Goal: Task Accomplishment & Management: Complete application form

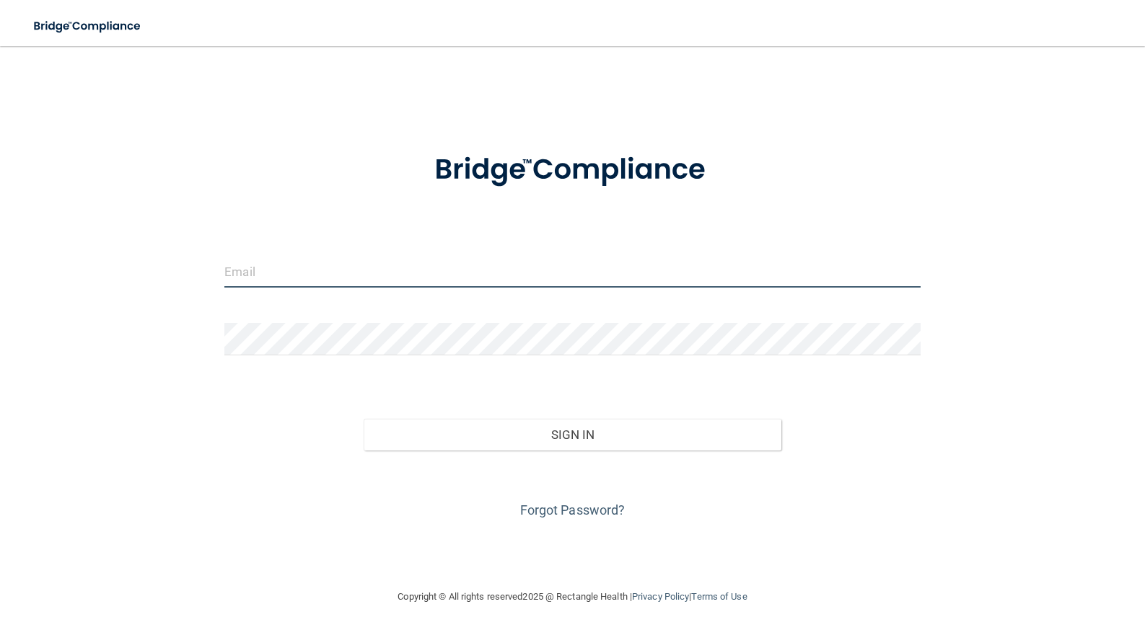
click at [250, 272] on input "email" at bounding box center [572, 271] width 696 height 32
type input "[EMAIL_ADDRESS][DOMAIN_NAME]"
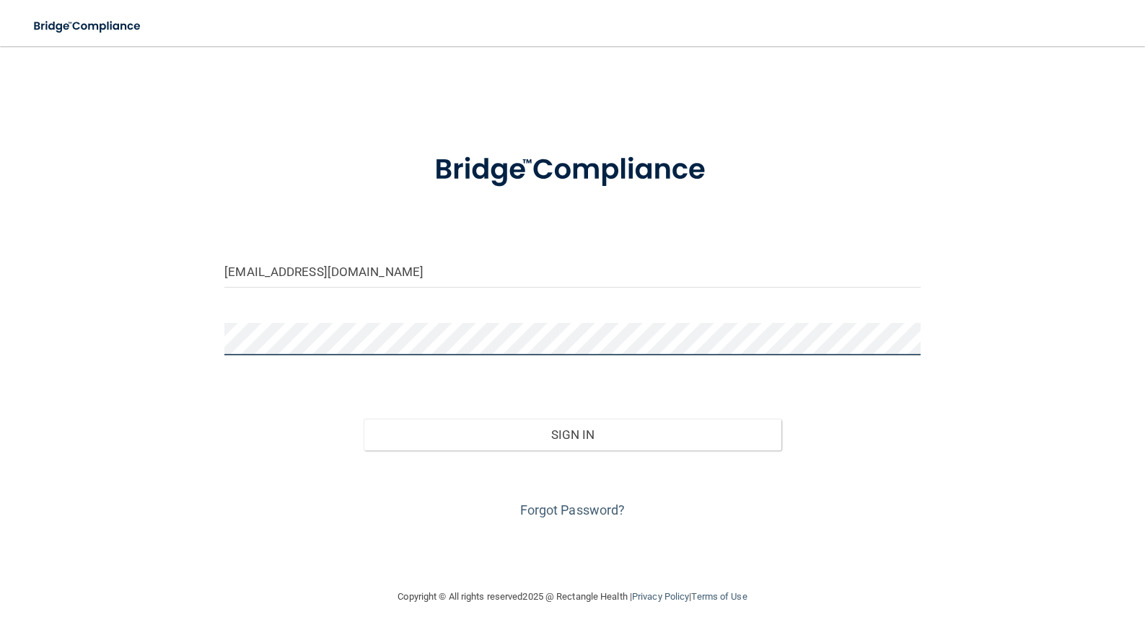
click at [364, 419] on button "Sign In" at bounding box center [573, 435] width 418 height 32
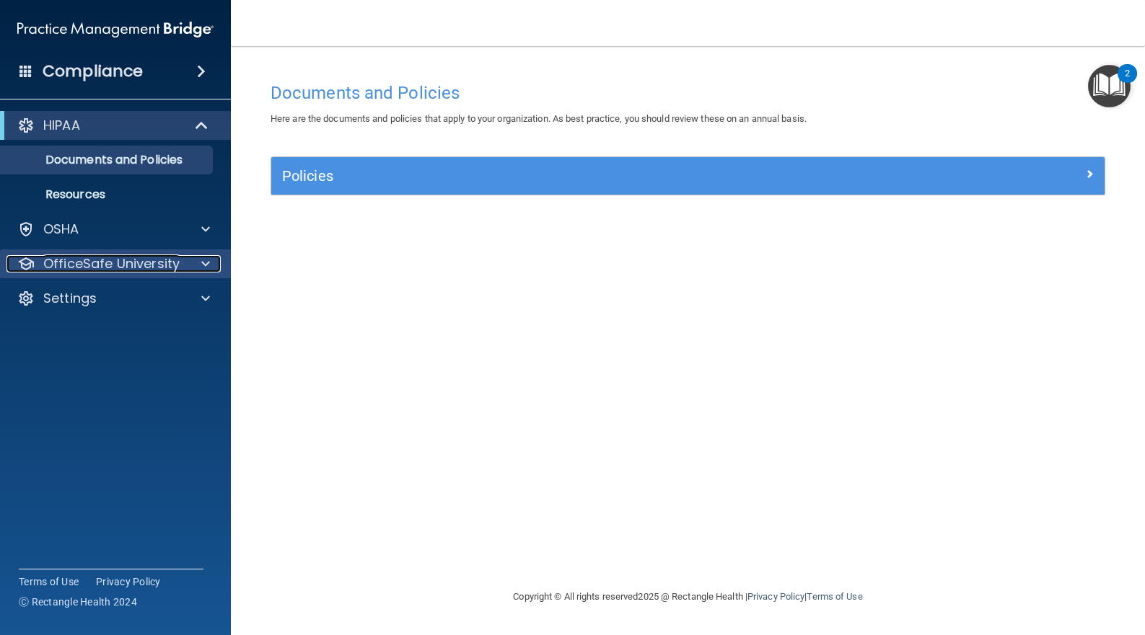
click at [204, 265] on span at bounding box center [205, 263] width 9 height 17
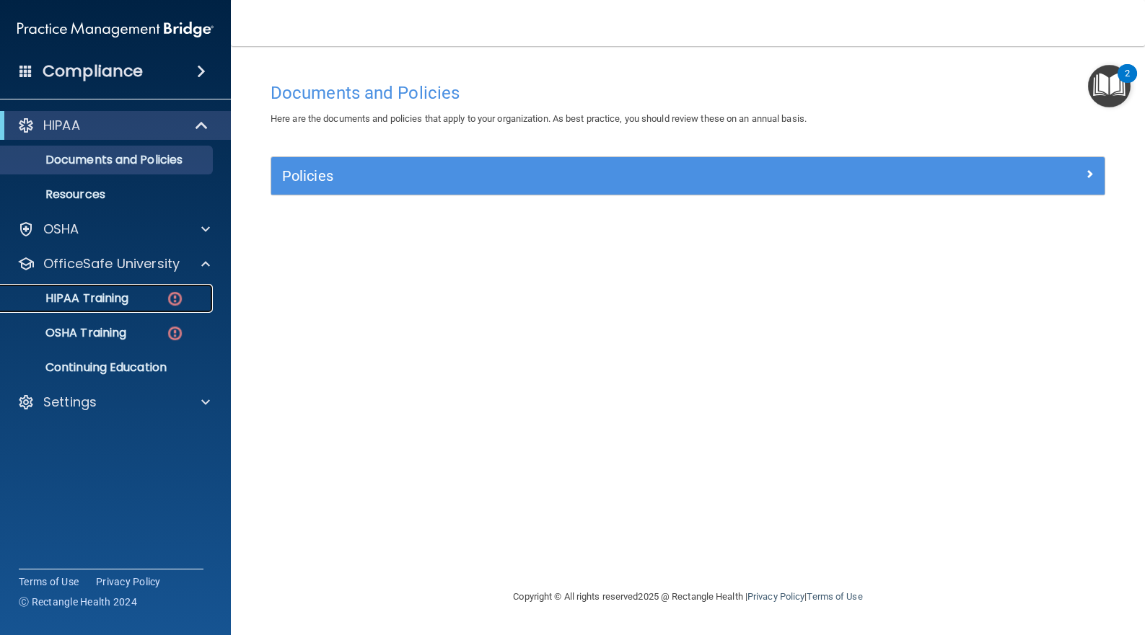
click at [111, 298] on p "HIPAA Training" at bounding box center [68, 298] width 119 height 14
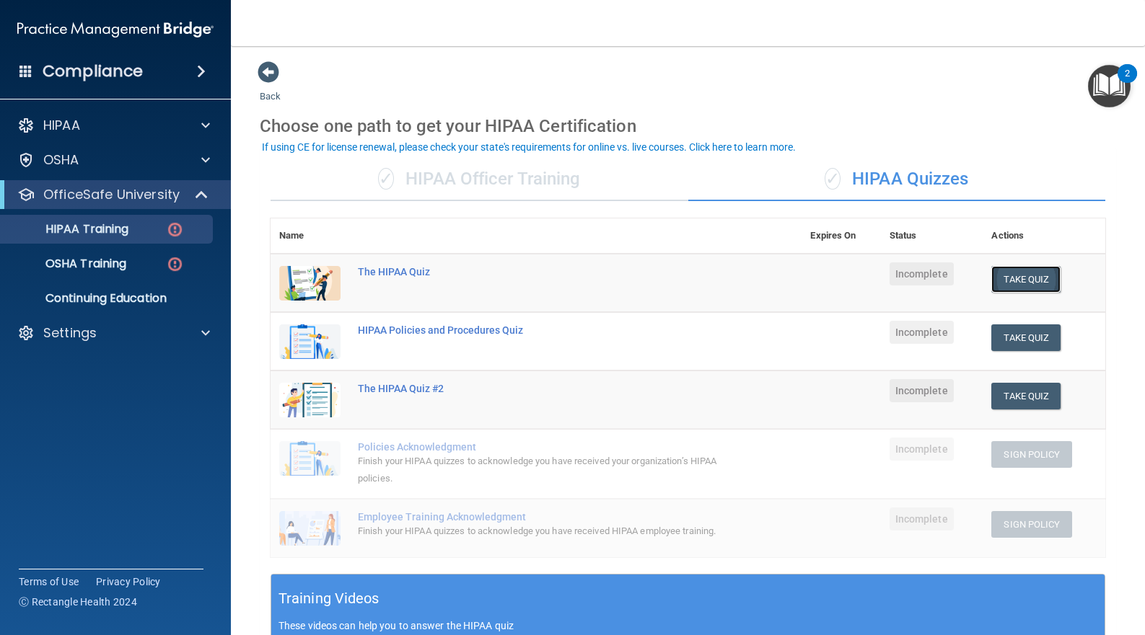
click at [1012, 280] on button "Take Quiz" at bounding box center [1025, 279] width 69 height 27
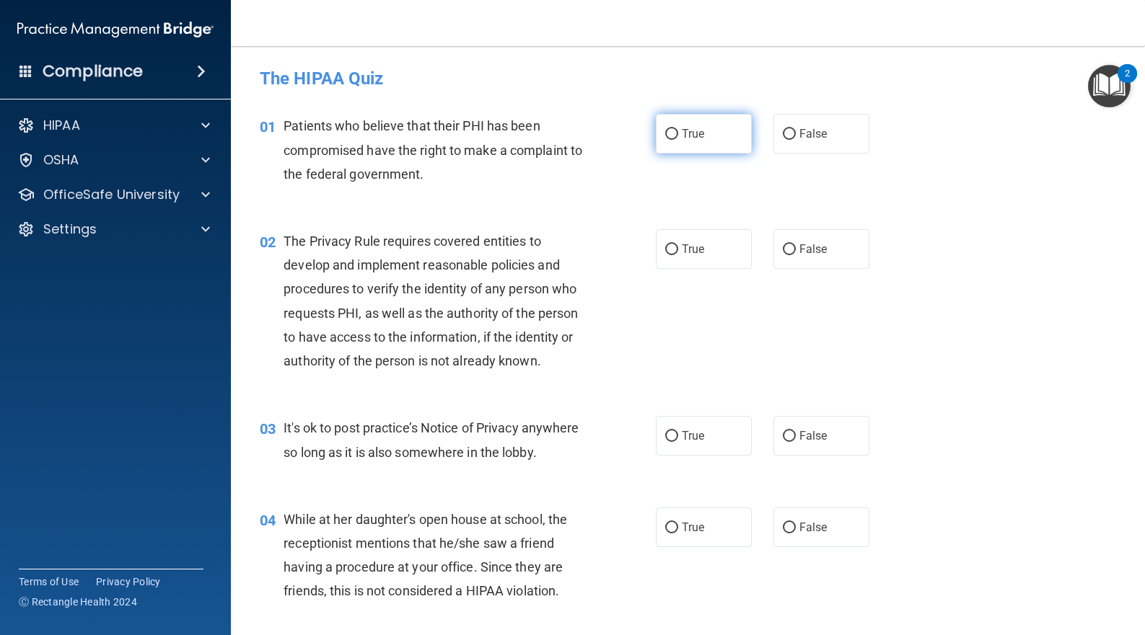
click at [674, 135] on label "True" at bounding box center [704, 134] width 96 height 40
click at [674, 135] on input "True" at bounding box center [671, 134] width 13 height 11
radio input "true"
click at [665, 255] on input "True" at bounding box center [671, 250] width 13 height 11
radio input "true"
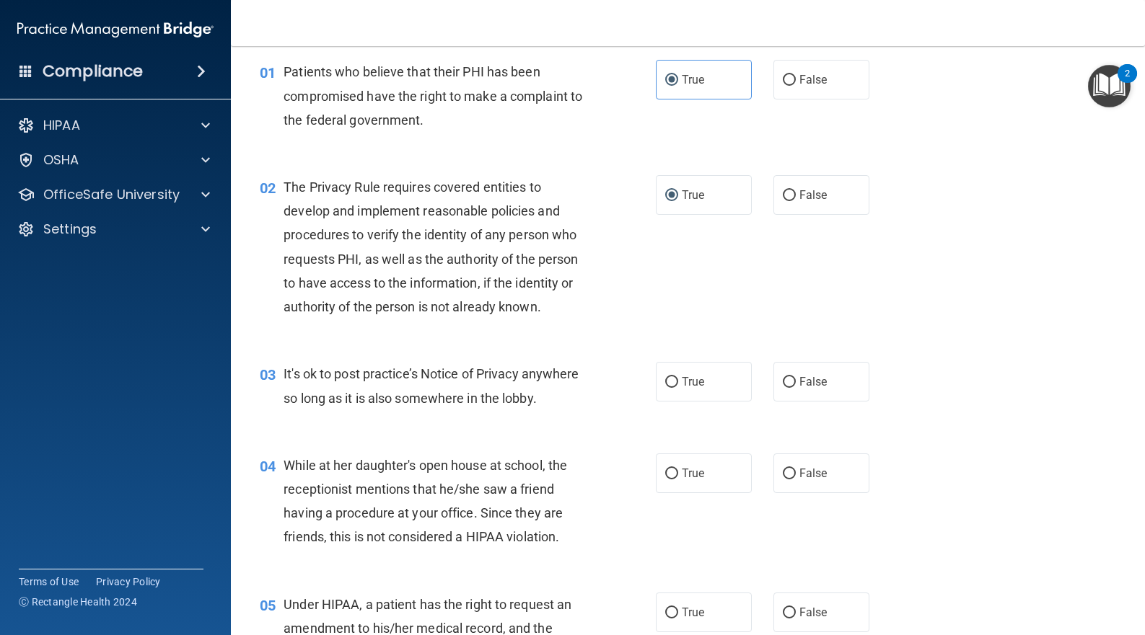
scroll to position [96, 0]
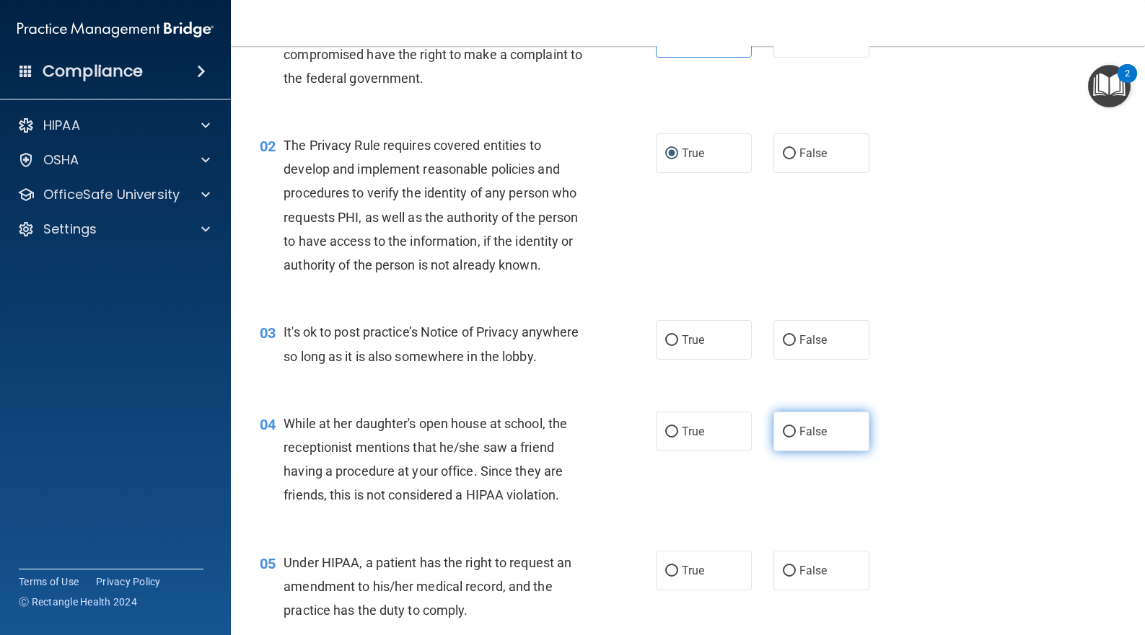
click at [785, 438] on input "False" at bounding box center [789, 432] width 13 height 11
radio input "true"
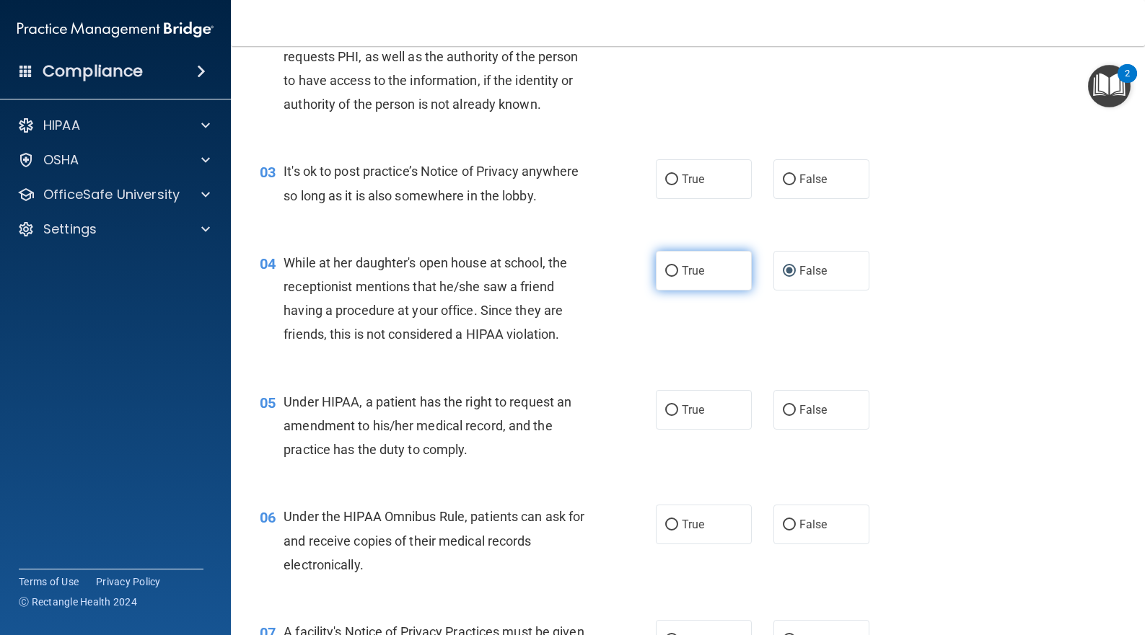
scroll to position [289, 0]
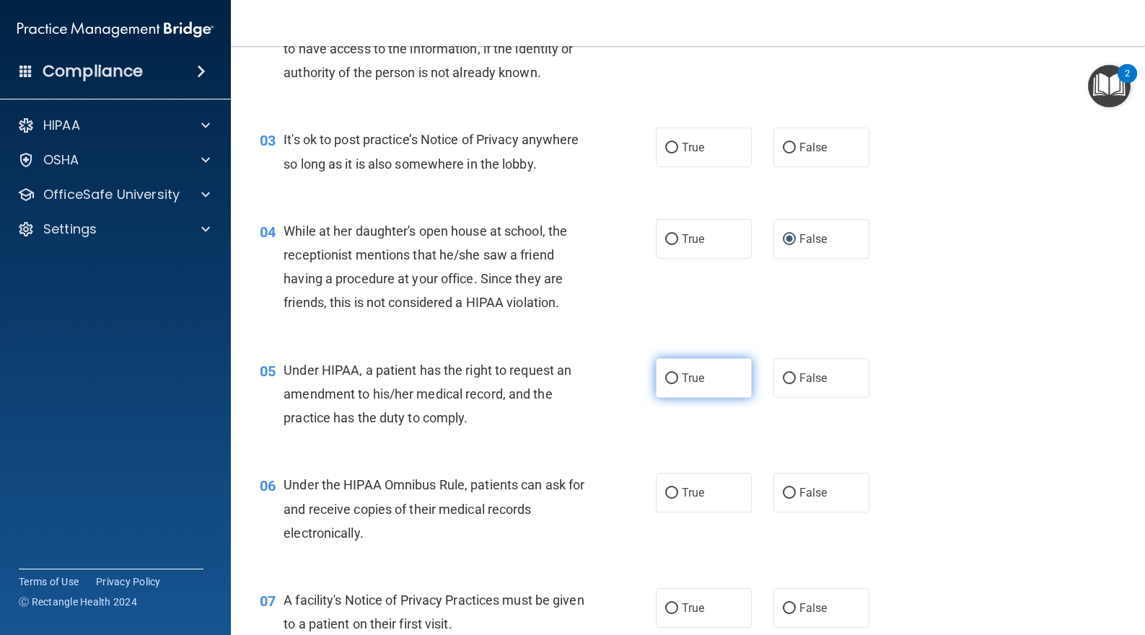
click at [682, 385] on span "True" at bounding box center [693, 378] width 22 height 14
click at [678, 384] on input "True" at bounding box center [671, 379] width 13 height 11
radio input "true"
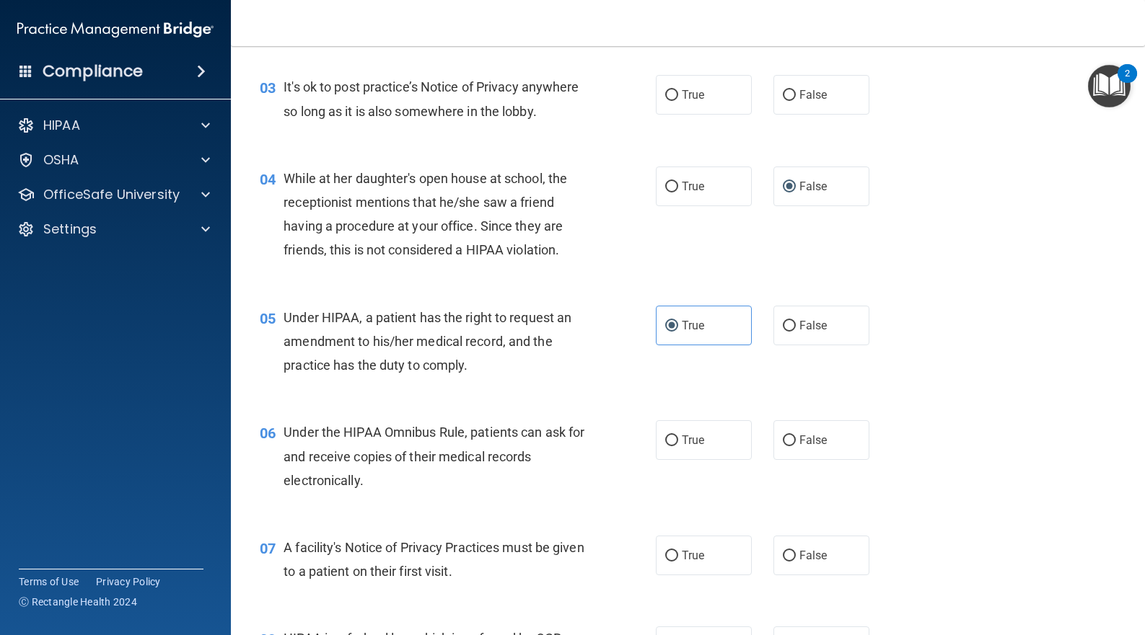
scroll to position [384, 0]
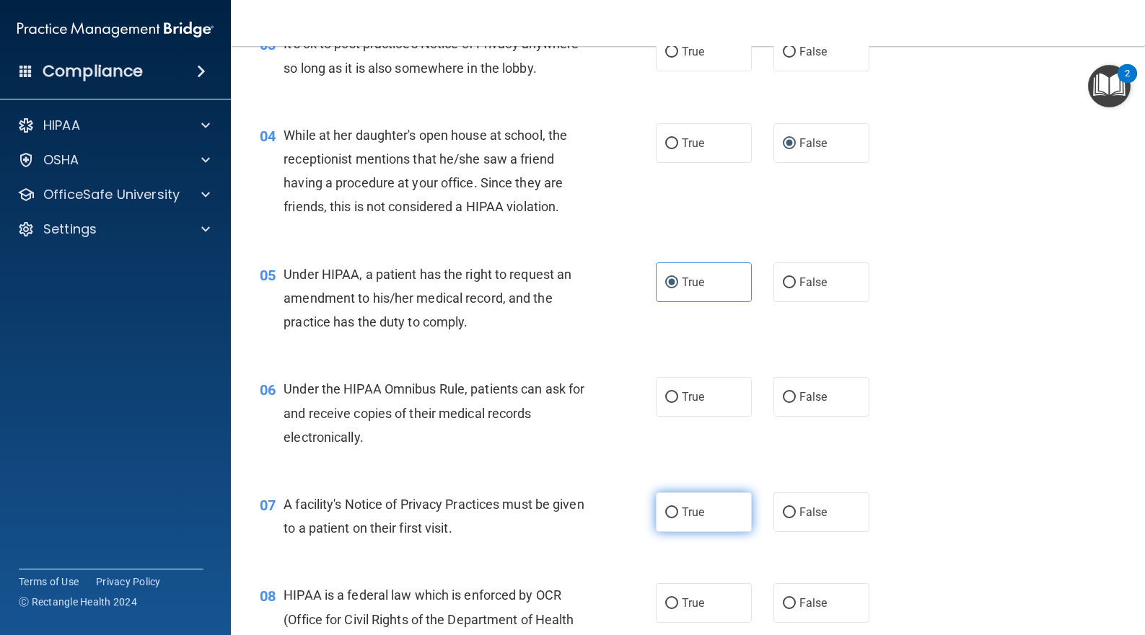
click at [668, 519] on input "True" at bounding box center [671, 513] width 13 height 11
radio input "true"
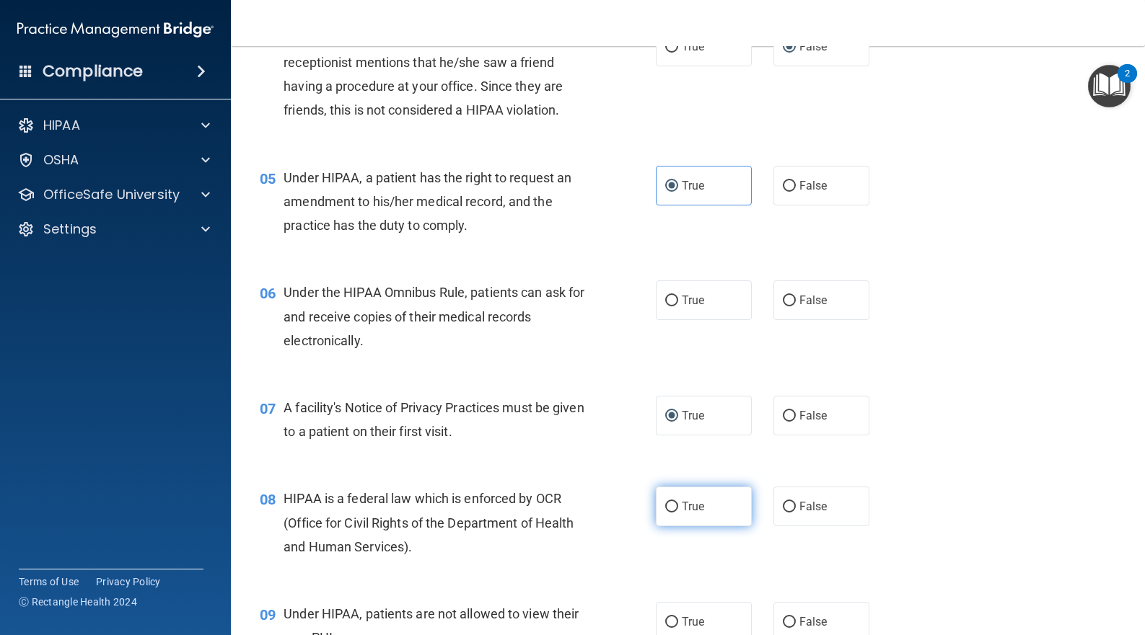
click at [671, 513] on input "True" at bounding box center [671, 507] width 13 height 11
radio input "true"
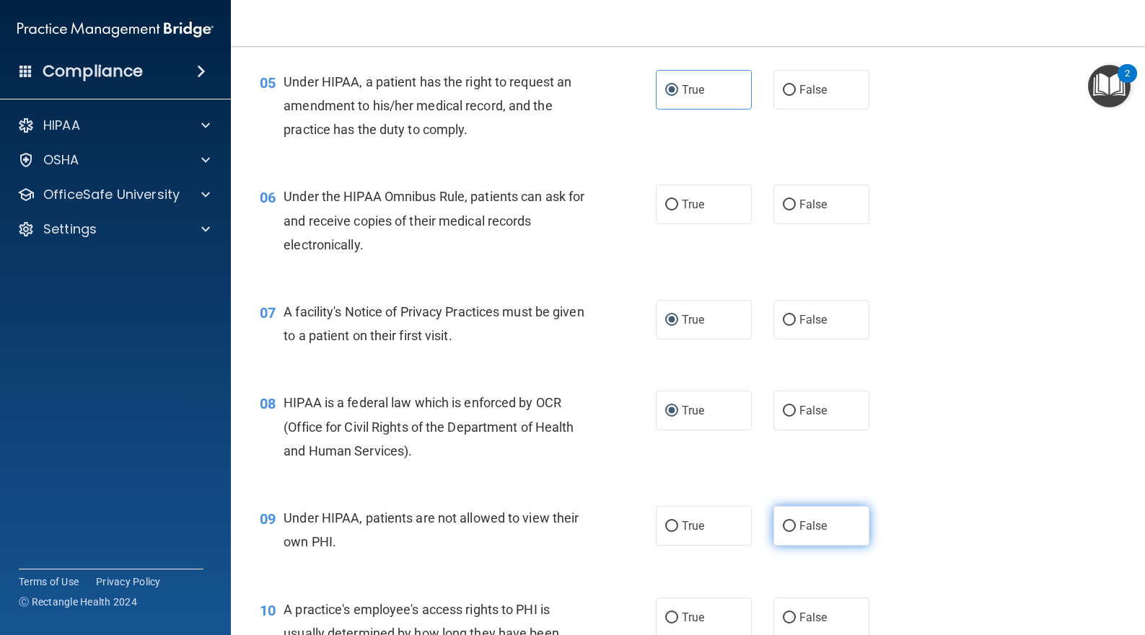
click at [791, 546] on label "False" at bounding box center [821, 526] width 96 height 40
click at [791, 532] on input "False" at bounding box center [789, 526] width 13 height 11
radio input "true"
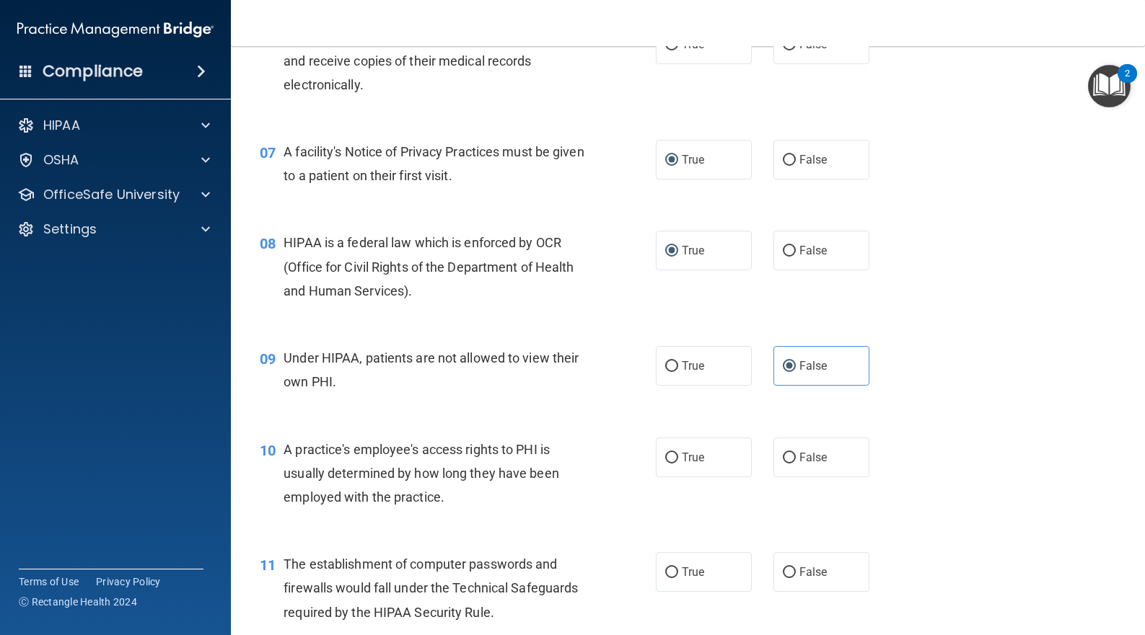
scroll to position [770, 0]
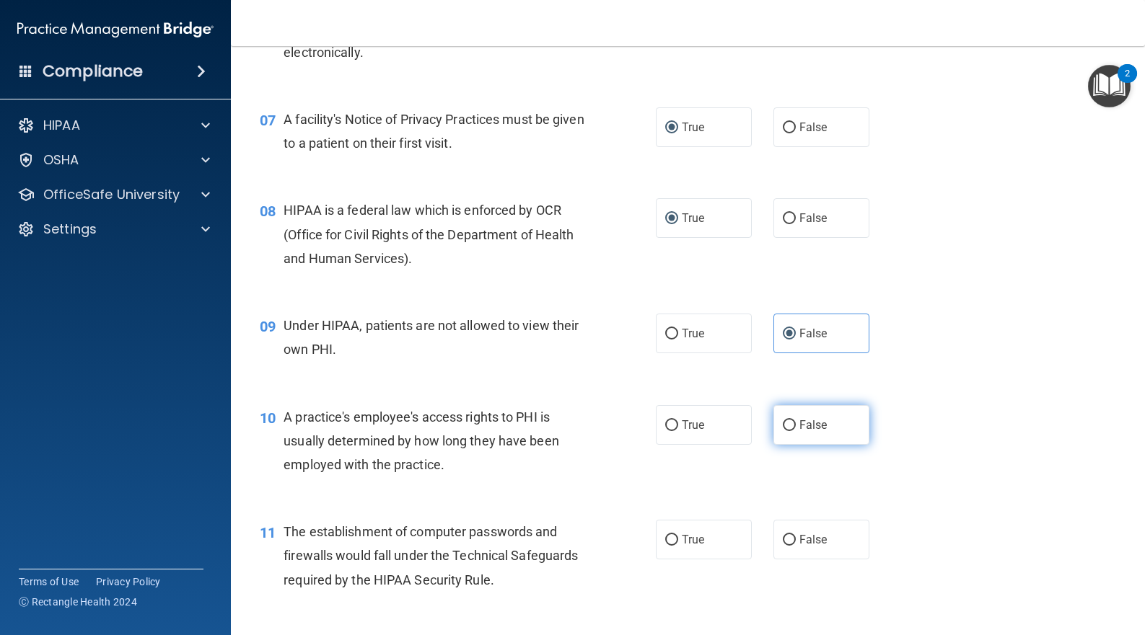
click at [810, 432] on span "False" at bounding box center [813, 425] width 28 height 14
click at [796, 431] on input "False" at bounding box center [789, 425] width 13 height 11
radio input "true"
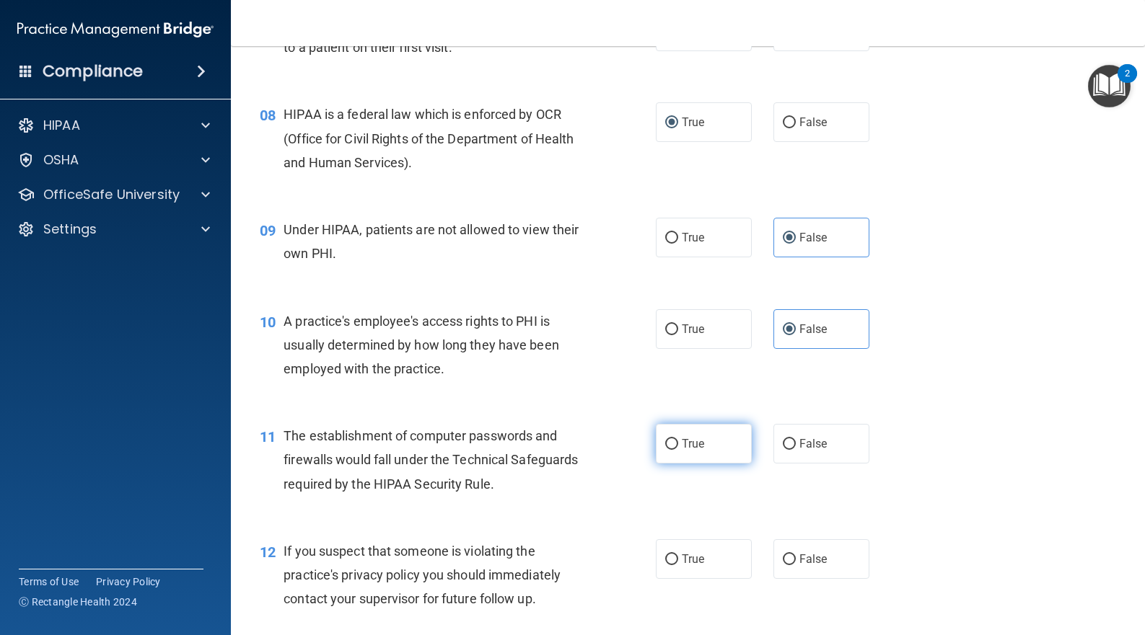
click at [682, 451] on span "True" at bounding box center [693, 444] width 22 height 14
click at [678, 450] on input "True" at bounding box center [671, 444] width 13 height 11
radio input "true"
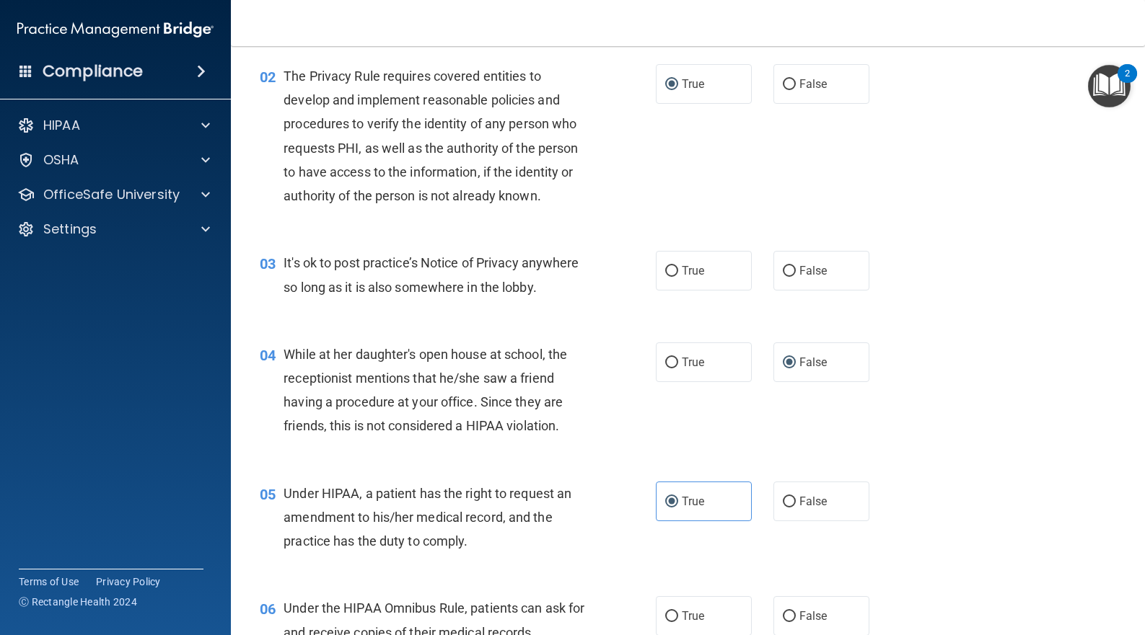
scroll to position [0, 0]
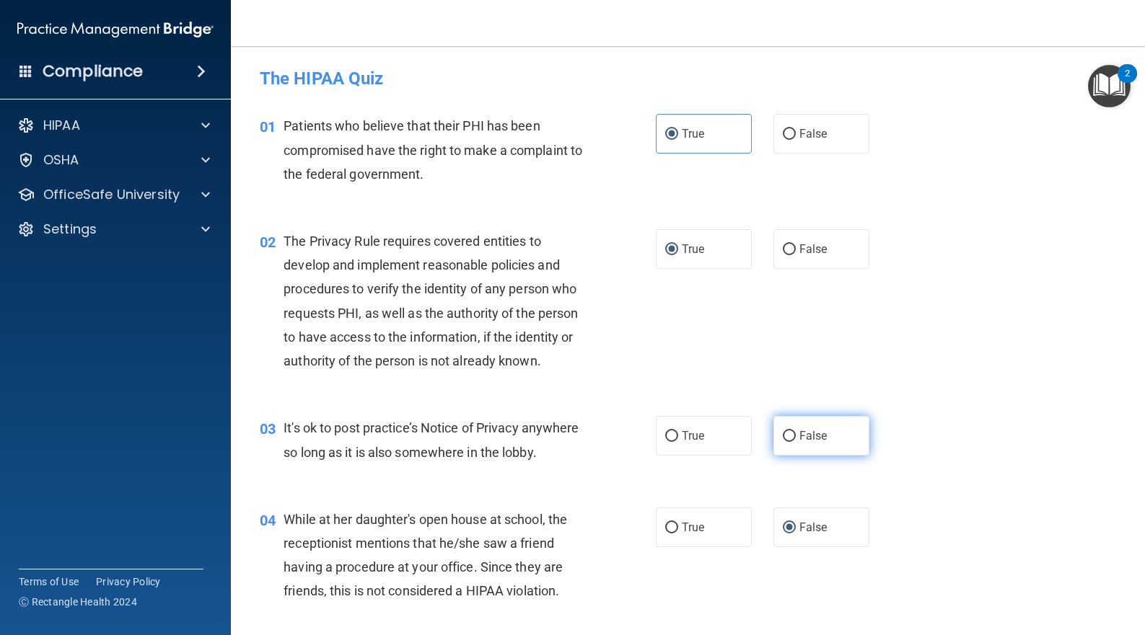
click at [783, 440] on input "False" at bounding box center [789, 436] width 13 height 11
radio input "true"
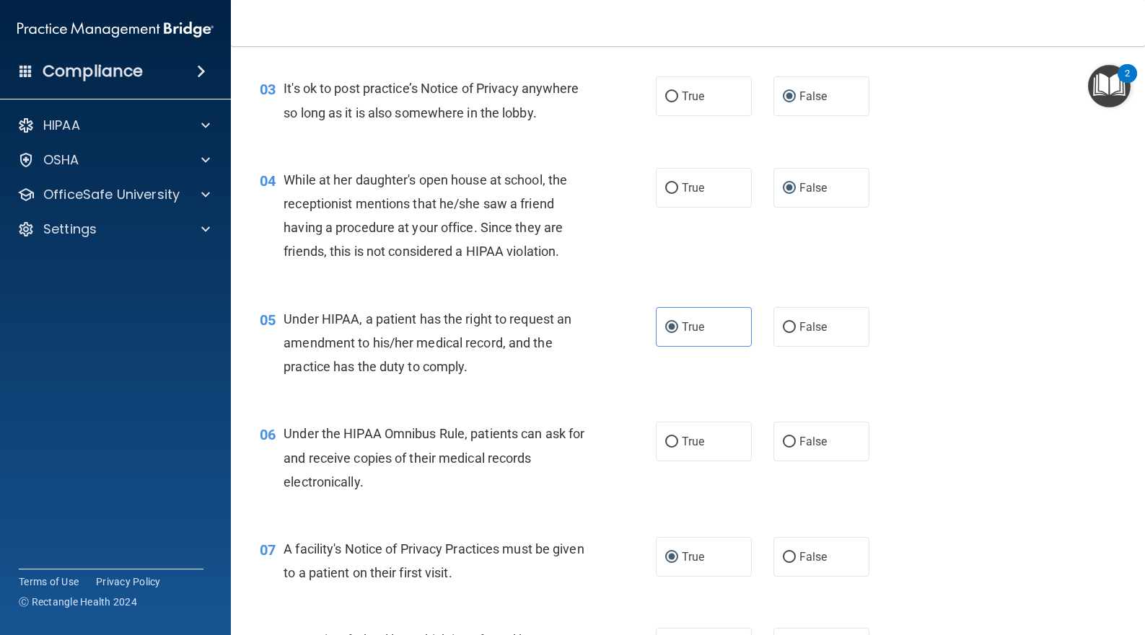
scroll to position [384, 0]
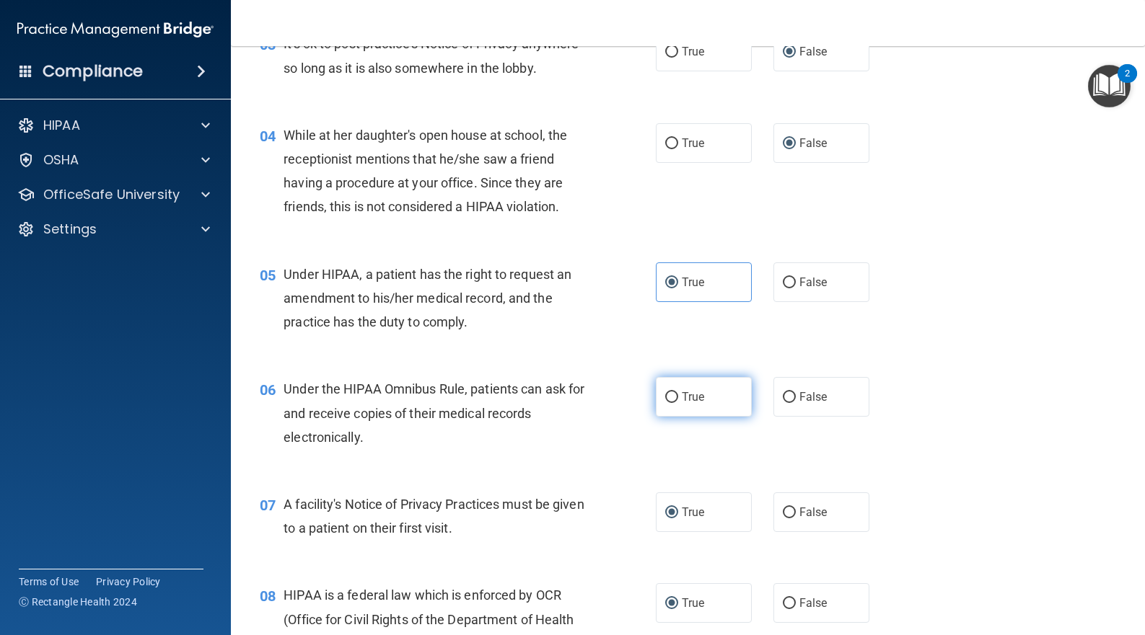
click at [682, 404] on span "True" at bounding box center [693, 397] width 22 height 14
click at [678, 403] on input "True" at bounding box center [671, 397] width 13 height 11
radio input "true"
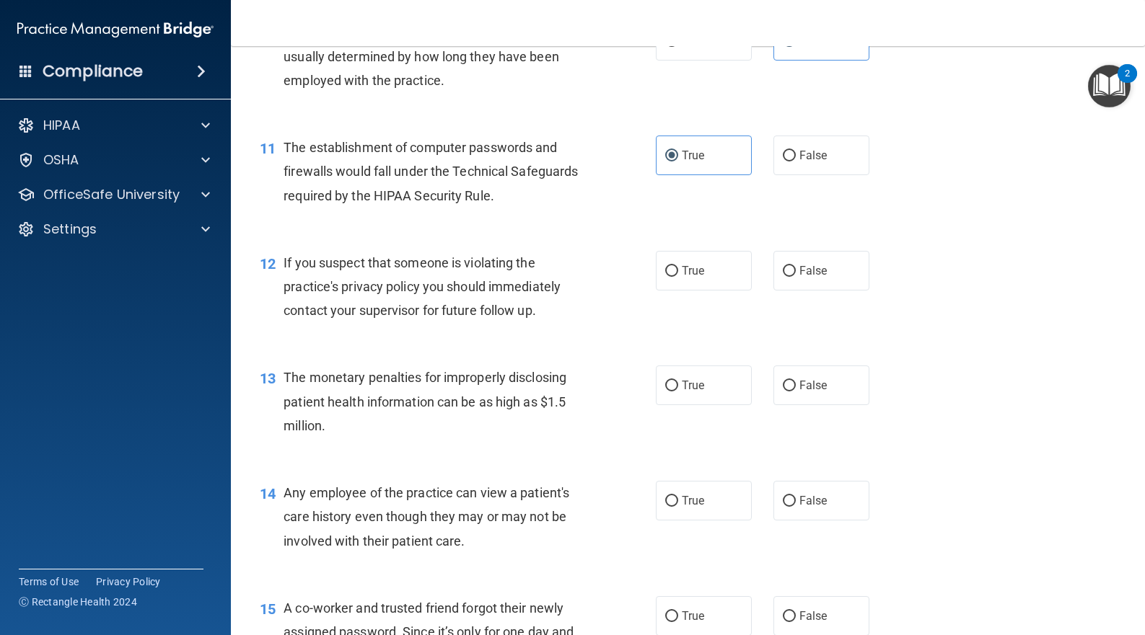
scroll to position [1250, 0]
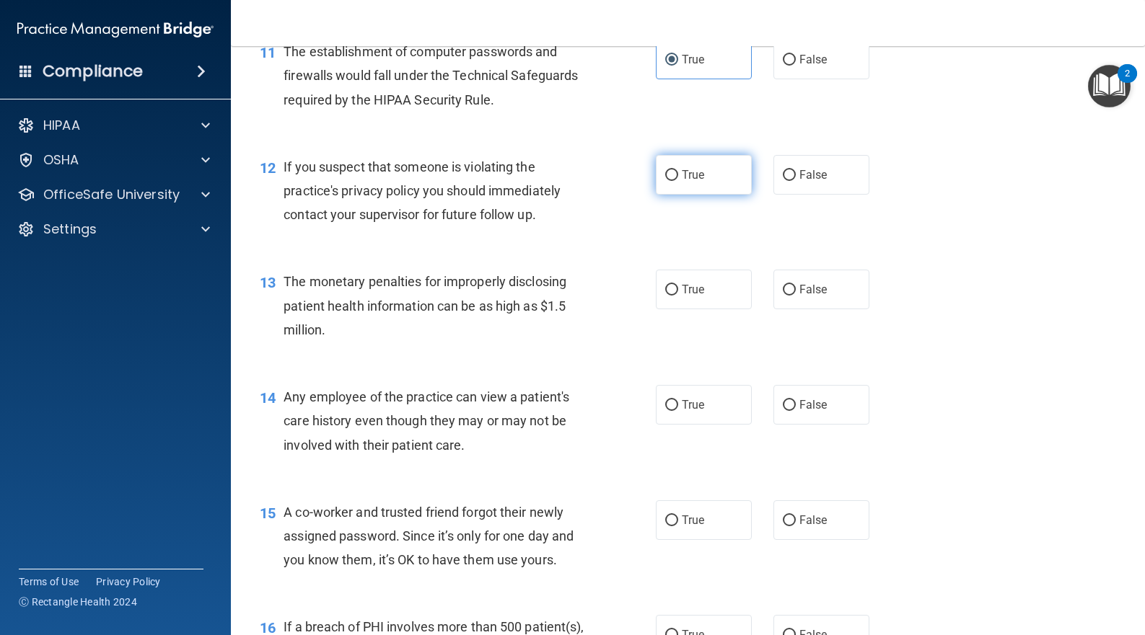
click at [697, 182] on span "True" at bounding box center [693, 175] width 22 height 14
click at [678, 181] on input "True" at bounding box center [671, 175] width 13 height 11
radio input "true"
click at [700, 309] on label "True" at bounding box center [704, 290] width 96 height 40
click at [678, 296] on input "True" at bounding box center [671, 290] width 13 height 11
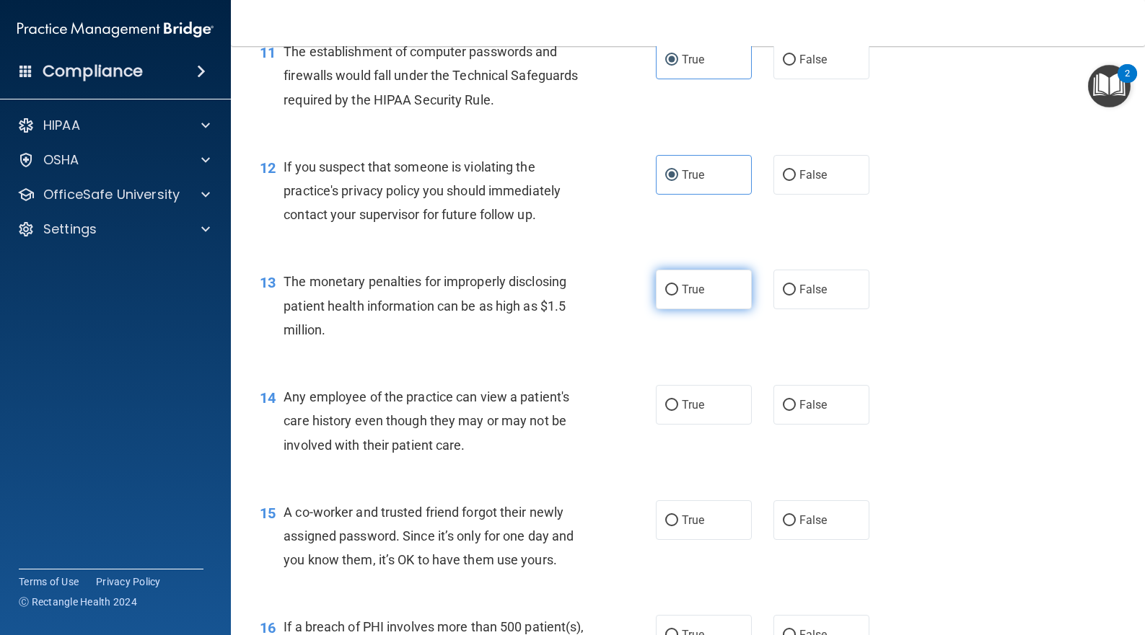
radio input "true"
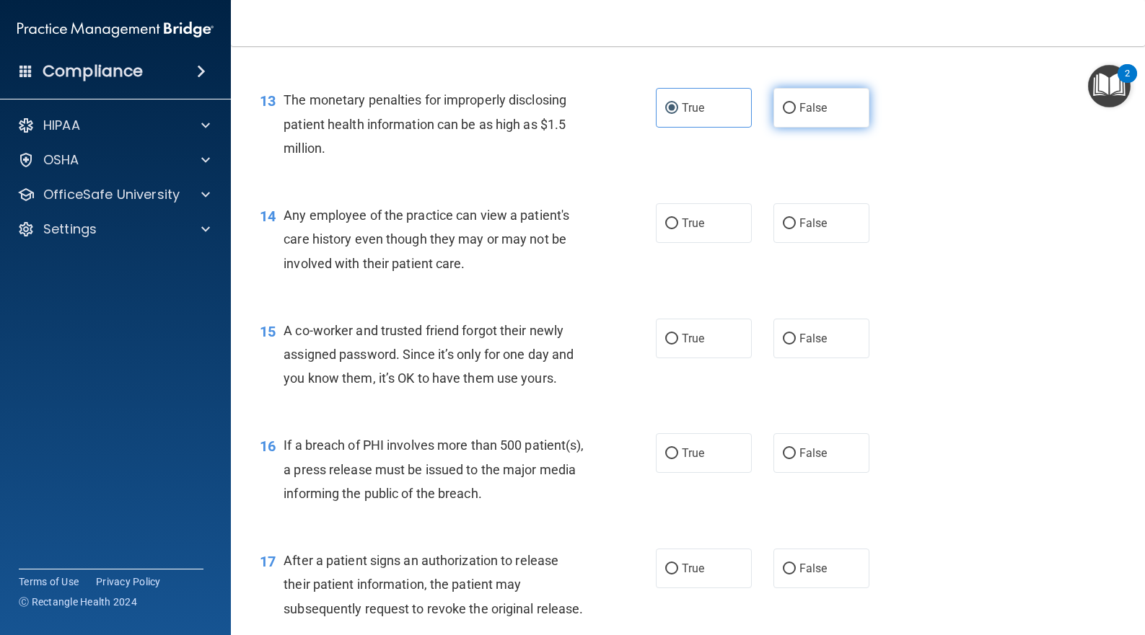
scroll to position [1443, 0]
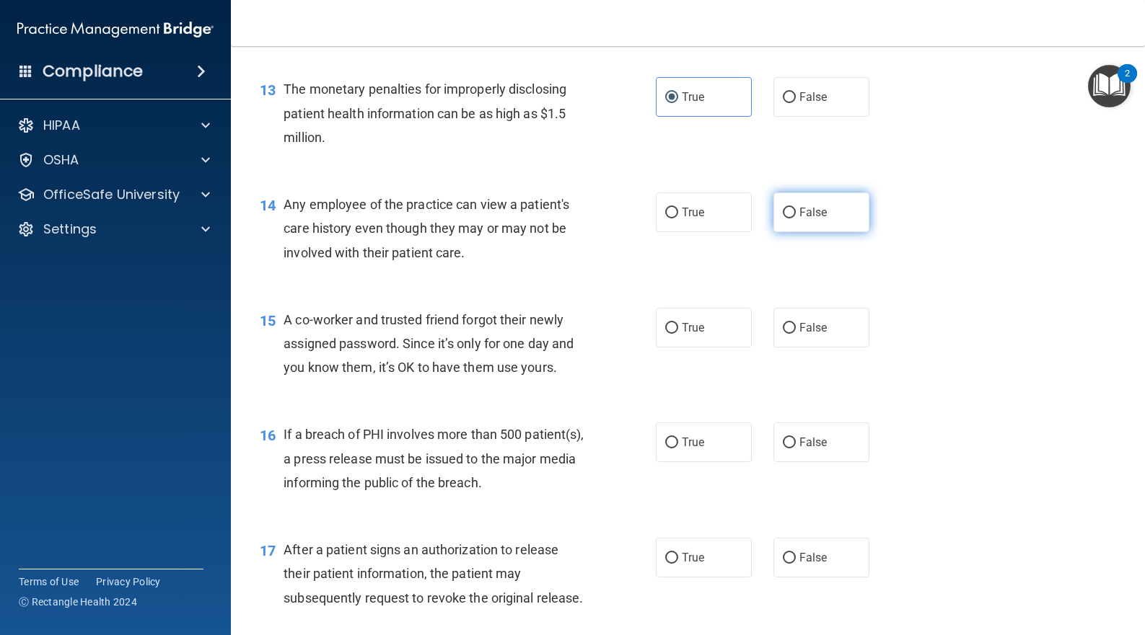
click at [796, 232] on label "False" at bounding box center [821, 213] width 96 height 40
click at [796, 219] on input "False" at bounding box center [789, 213] width 13 height 11
radio input "true"
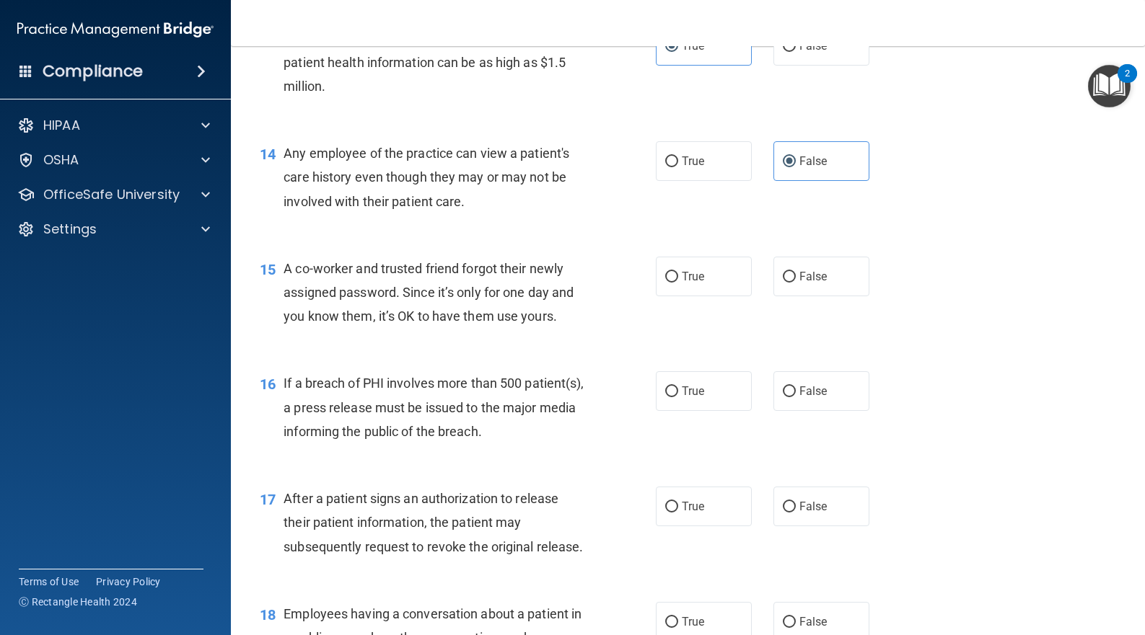
scroll to position [1538, 0]
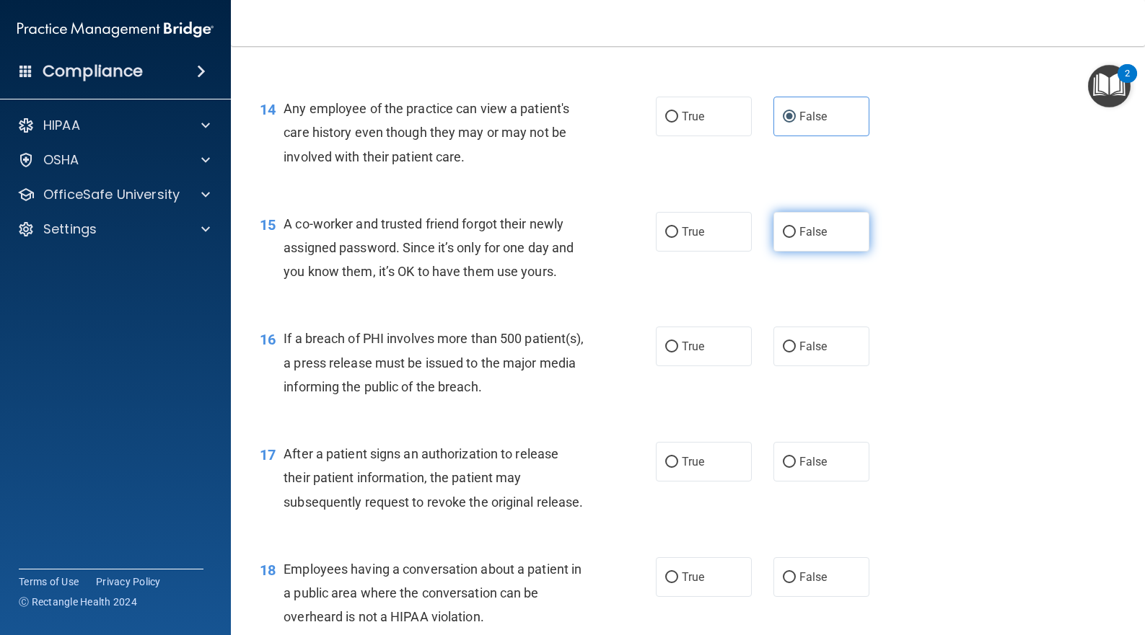
click at [784, 238] on input "False" at bounding box center [789, 232] width 13 height 11
radio input "true"
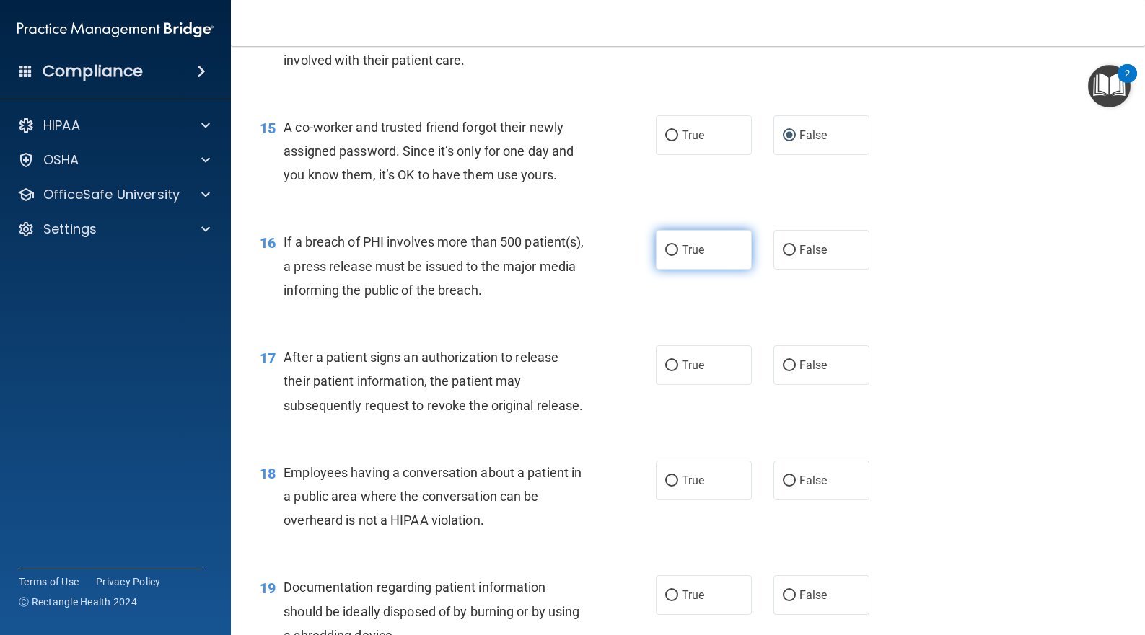
click at [699, 270] on label "True" at bounding box center [704, 250] width 96 height 40
click at [678, 256] on input "True" at bounding box center [671, 250] width 13 height 11
radio input "true"
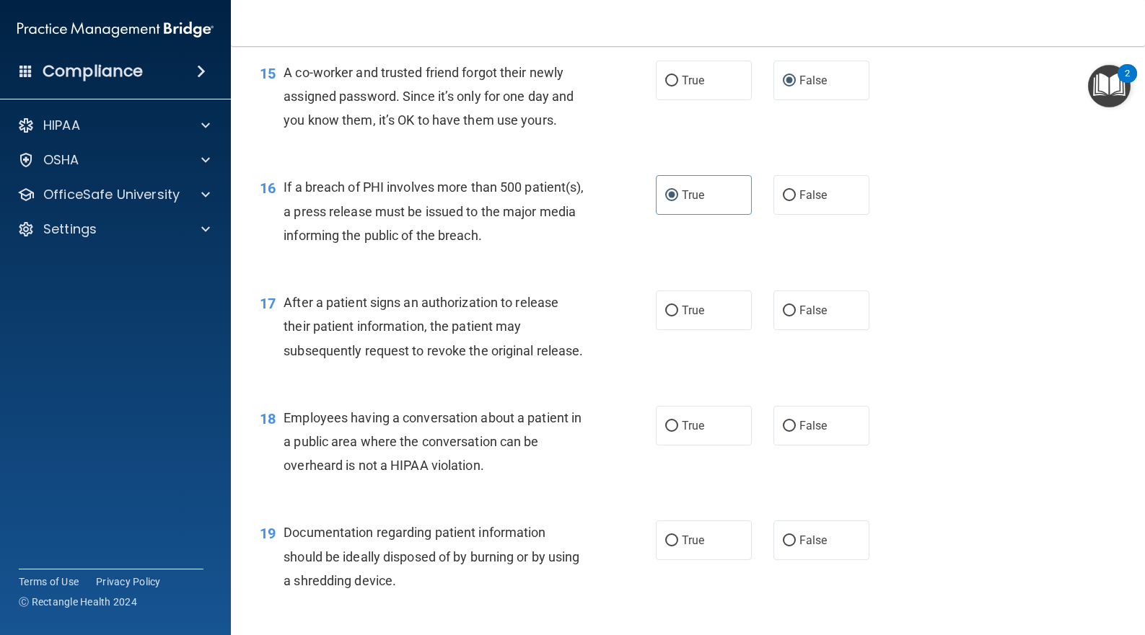
scroll to position [1827, 0]
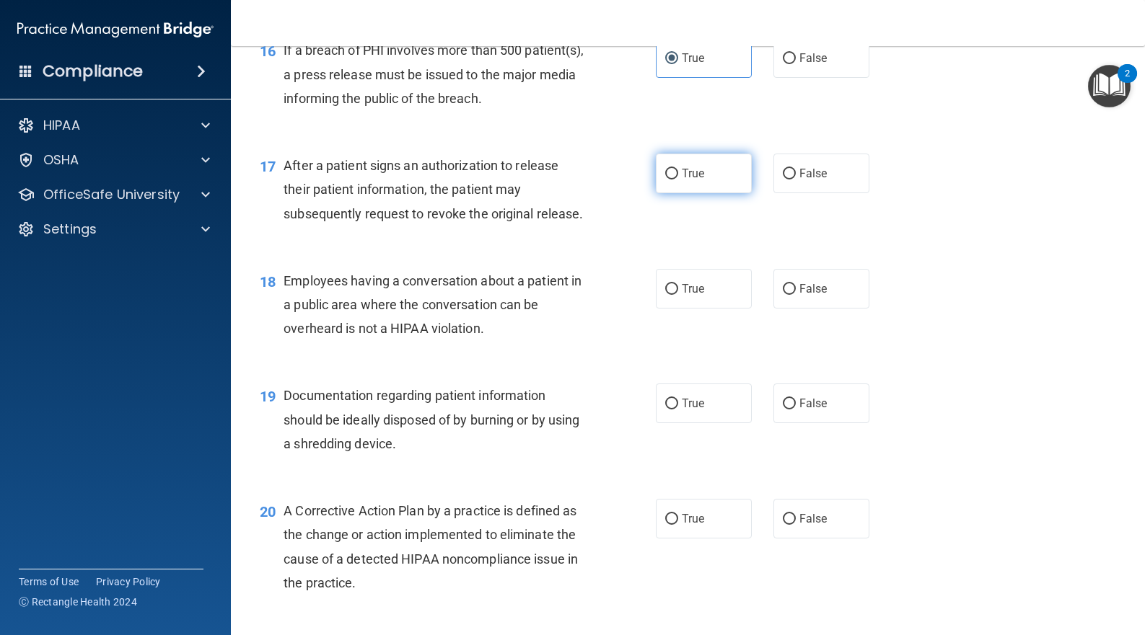
click at [698, 180] on span "True" at bounding box center [693, 174] width 22 height 14
click at [678, 180] on input "True" at bounding box center [671, 174] width 13 height 11
radio input "true"
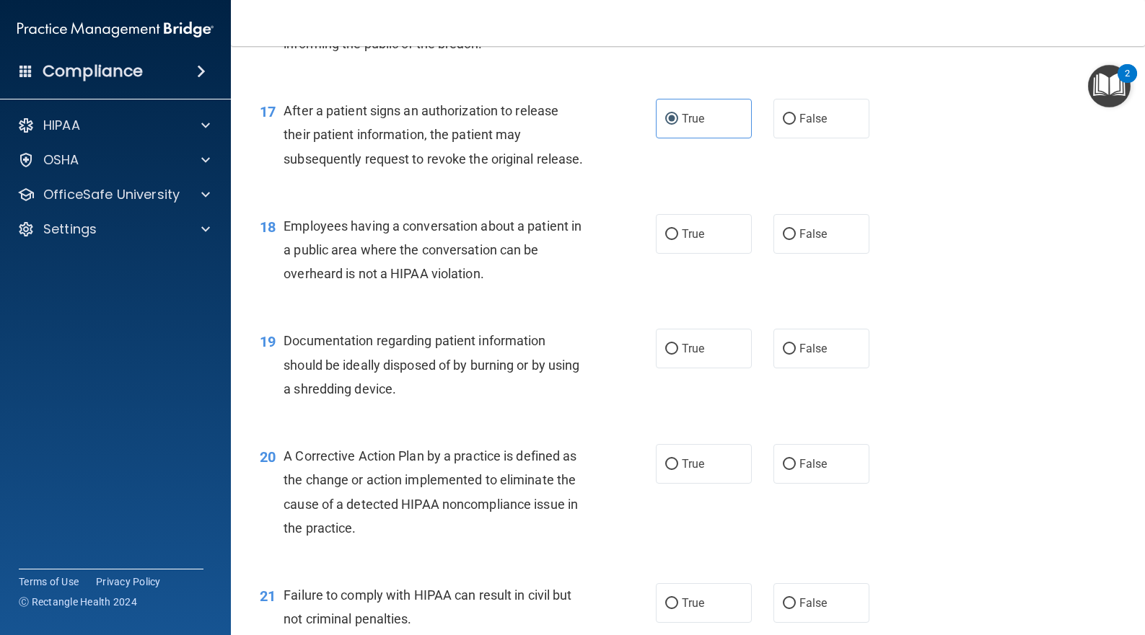
scroll to position [1924, 0]
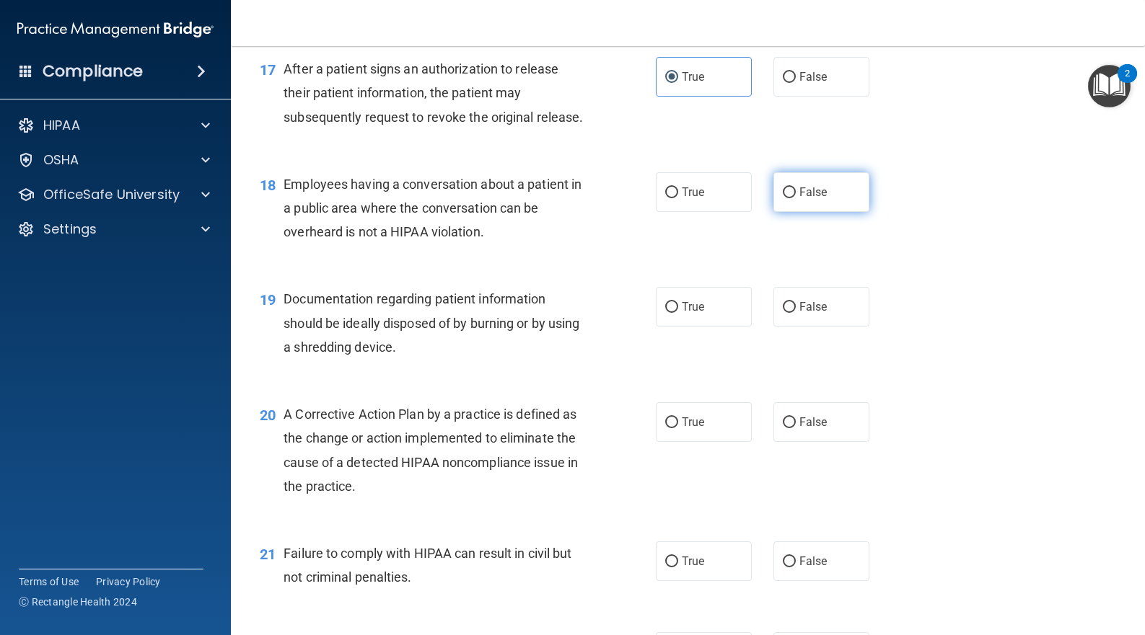
click at [799, 199] on span "False" at bounding box center [813, 192] width 28 height 14
click at [796, 198] on input "False" at bounding box center [789, 193] width 13 height 11
radio input "true"
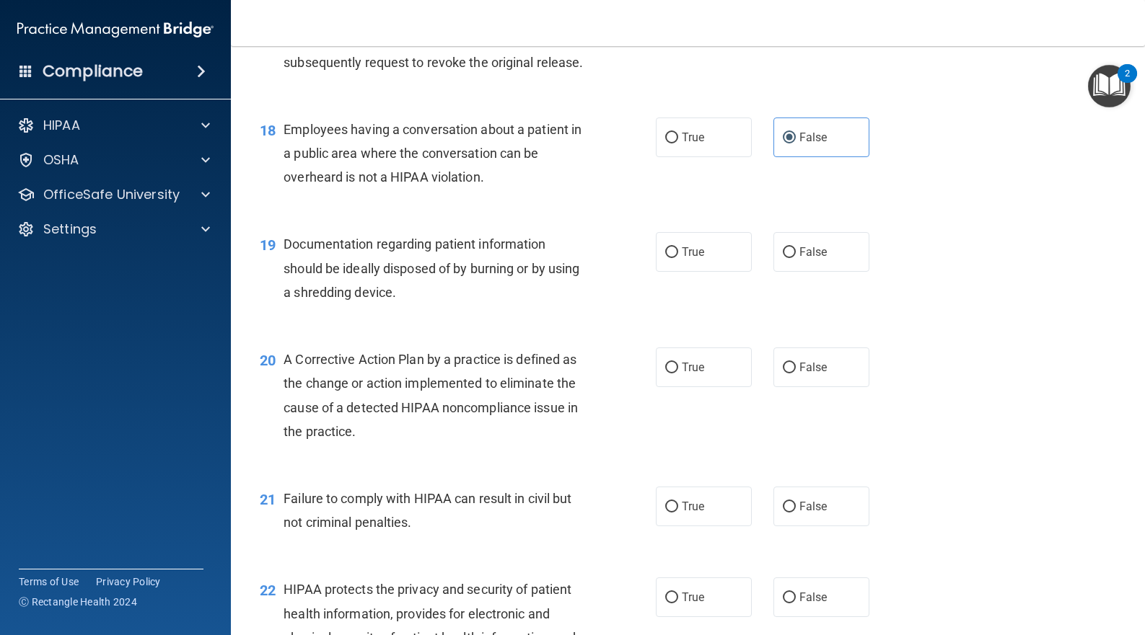
scroll to position [2115, 0]
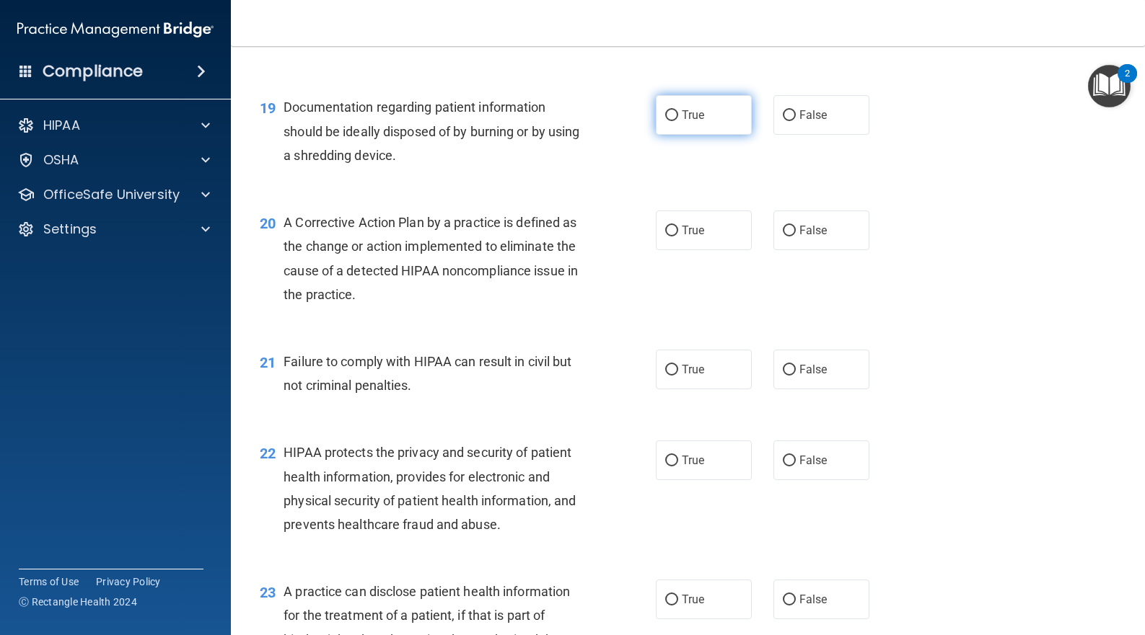
click at [682, 122] on span "True" at bounding box center [693, 115] width 22 height 14
click at [678, 121] on input "True" at bounding box center [671, 115] width 13 height 11
radio input "true"
click at [713, 250] on label "True" at bounding box center [704, 231] width 96 height 40
click at [678, 237] on input "True" at bounding box center [671, 231] width 13 height 11
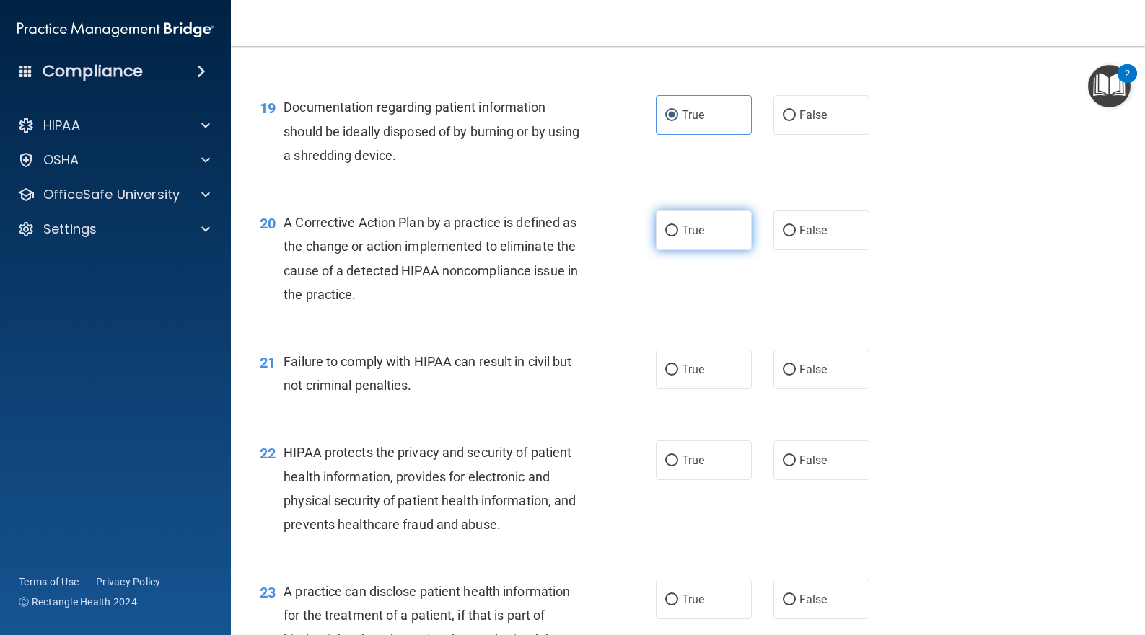
radio input "true"
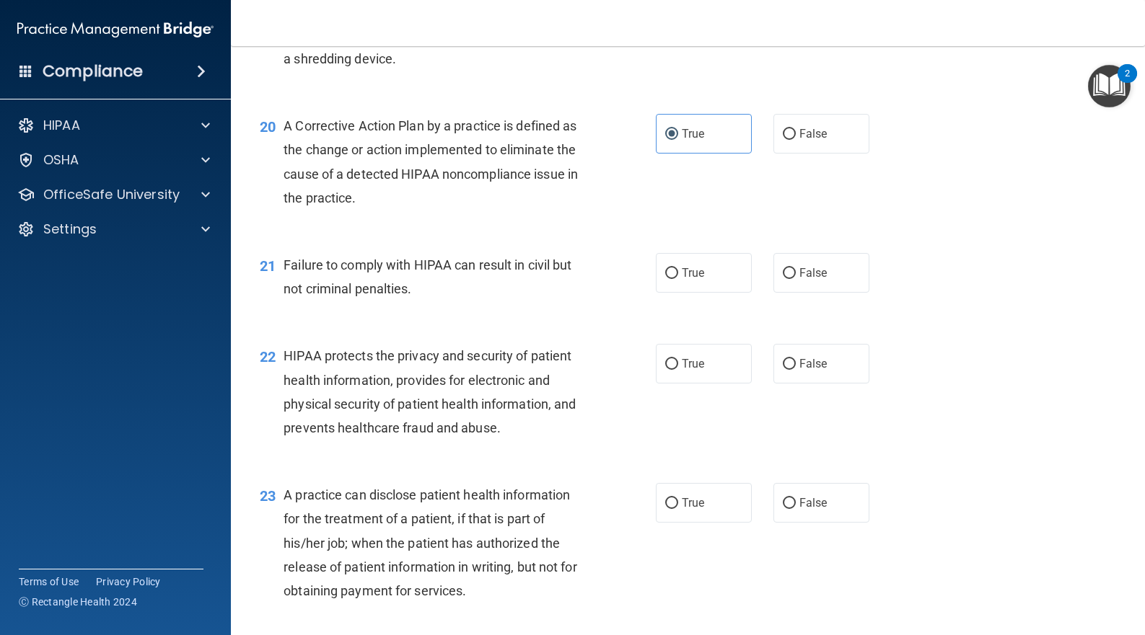
scroll to position [2308, 0]
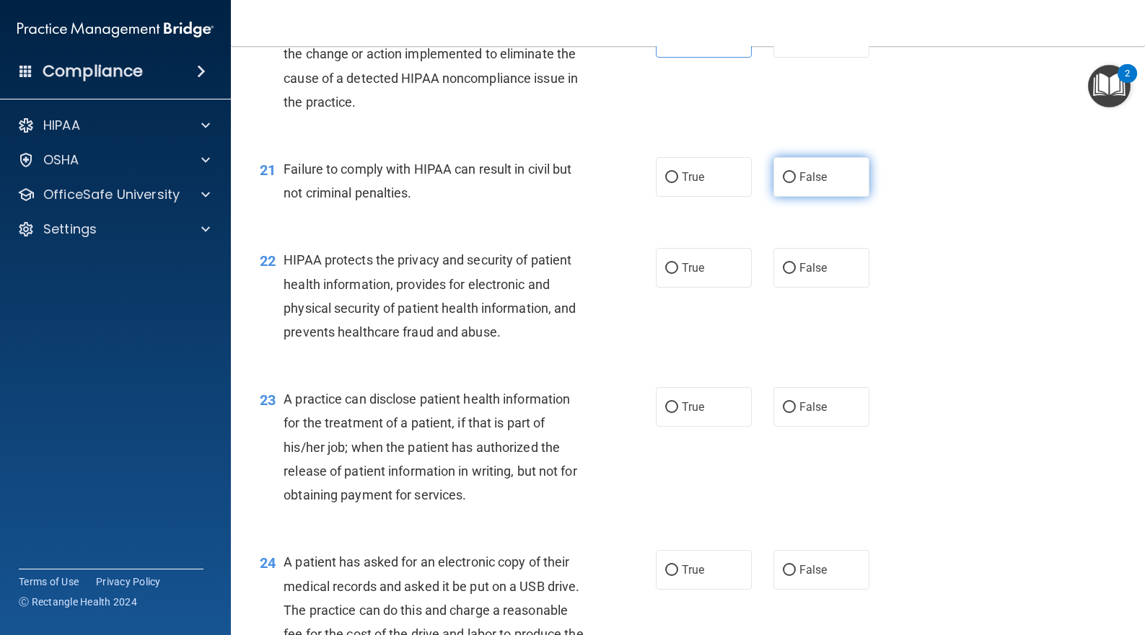
click at [805, 184] on span "False" at bounding box center [813, 177] width 28 height 14
click at [796, 183] on input "False" at bounding box center [789, 177] width 13 height 11
radio input "true"
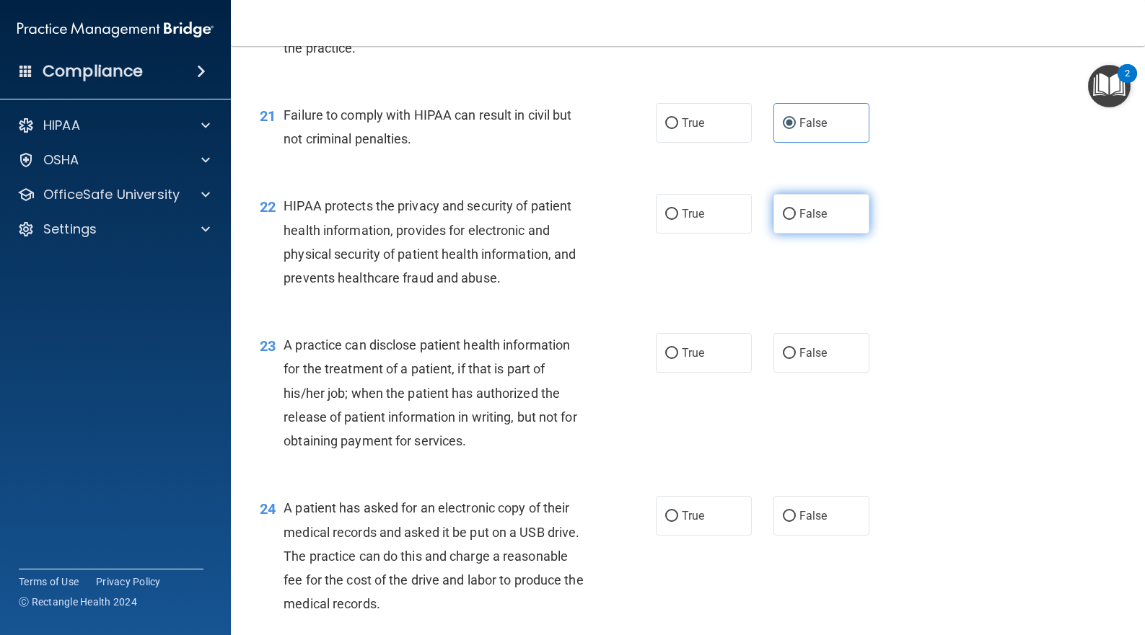
scroll to position [2404, 0]
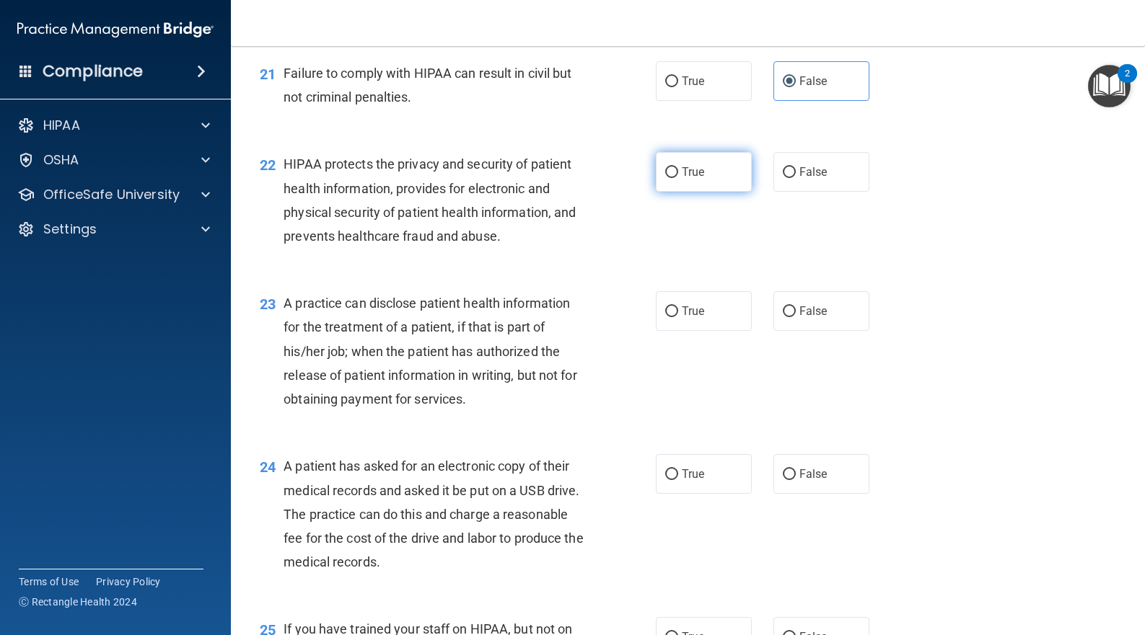
click at [722, 192] on label "True" at bounding box center [704, 172] width 96 height 40
click at [678, 178] on input "True" at bounding box center [671, 172] width 13 height 11
radio input "true"
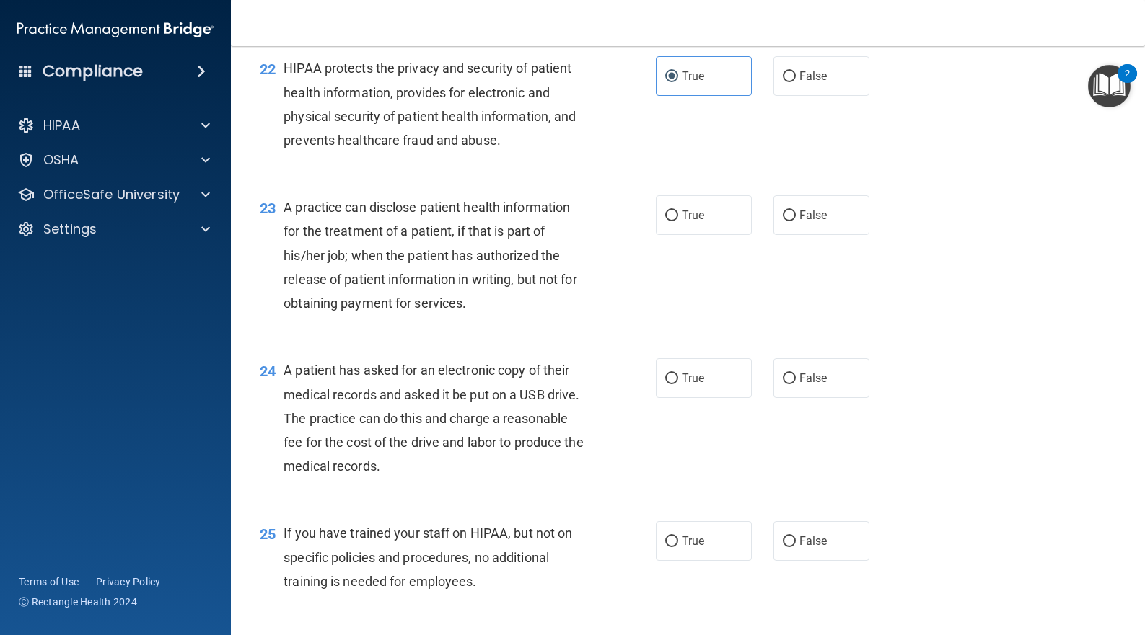
scroll to position [2501, 0]
click at [698, 221] on span "True" at bounding box center [693, 215] width 22 height 14
click at [678, 221] on input "True" at bounding box center [671, 215] width 13 height 11
radio input "true"
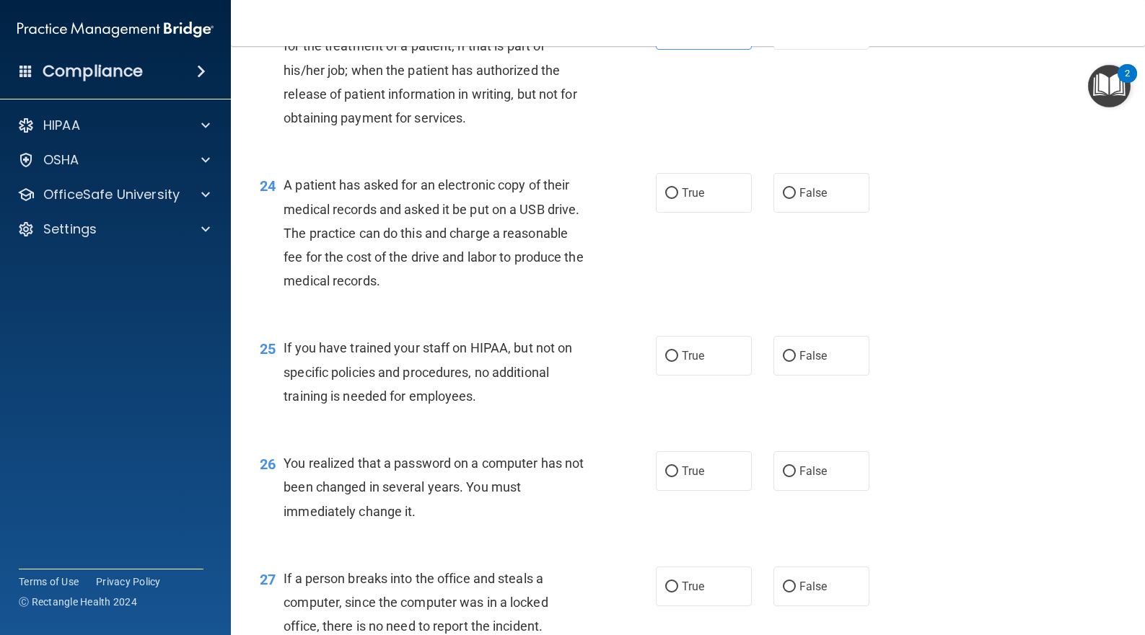
scroll to position [2692, 0]
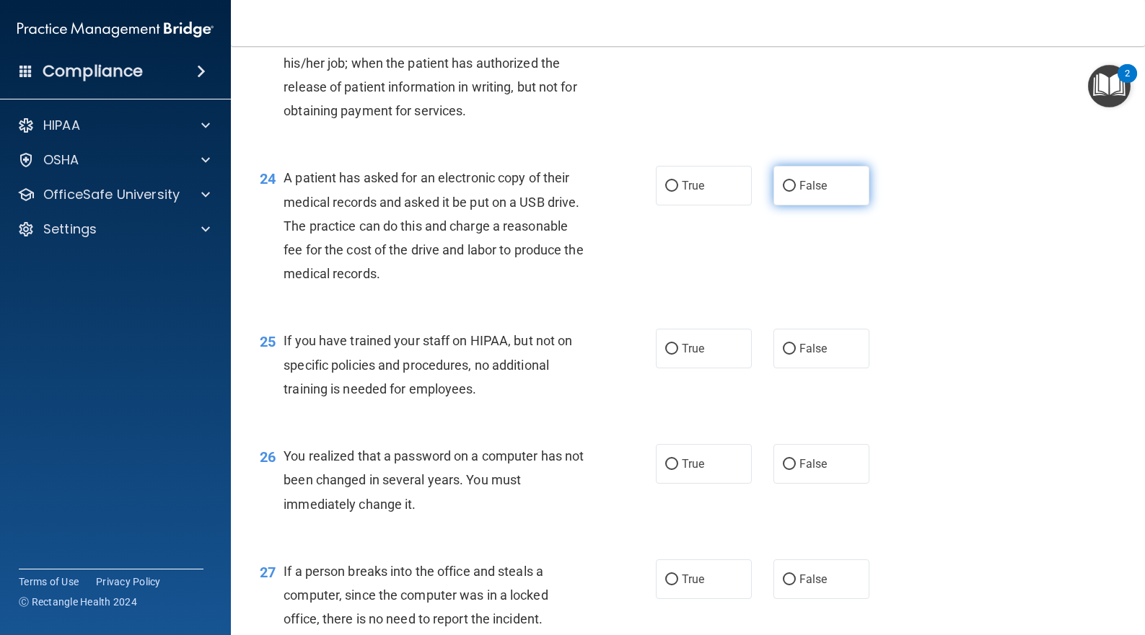
click at [799, 193] on span "False" at bounding box center [813, 186] width 28 height 14
click at [793, 192] on input "False" at bounding box center [789, 186] width 13 height 11
radio input "true"
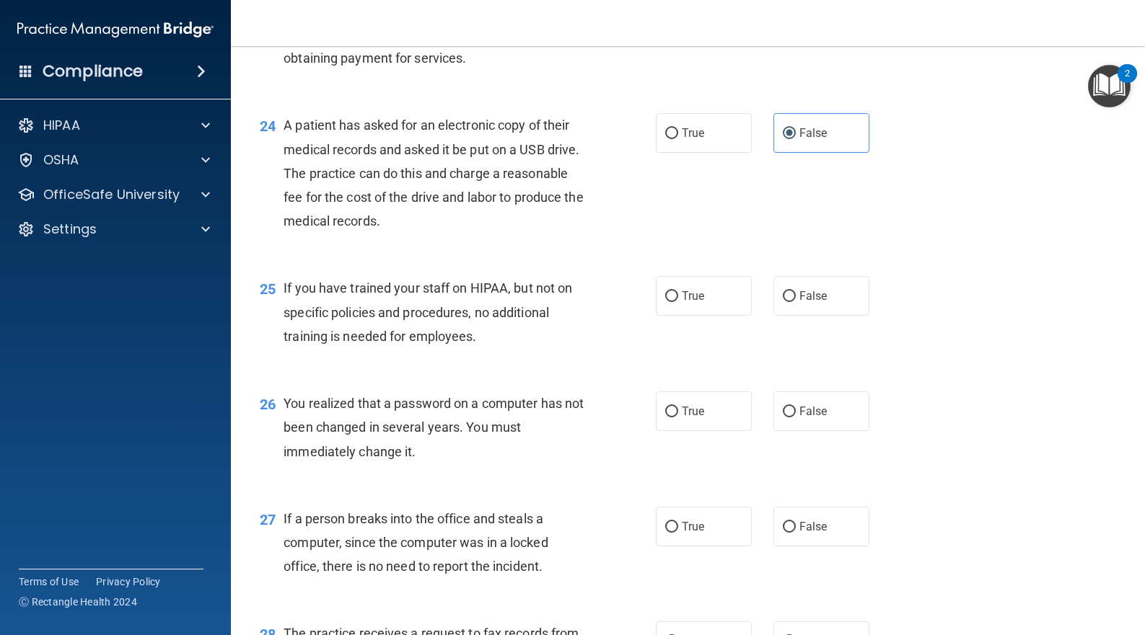
scroll to position [2789, 0]
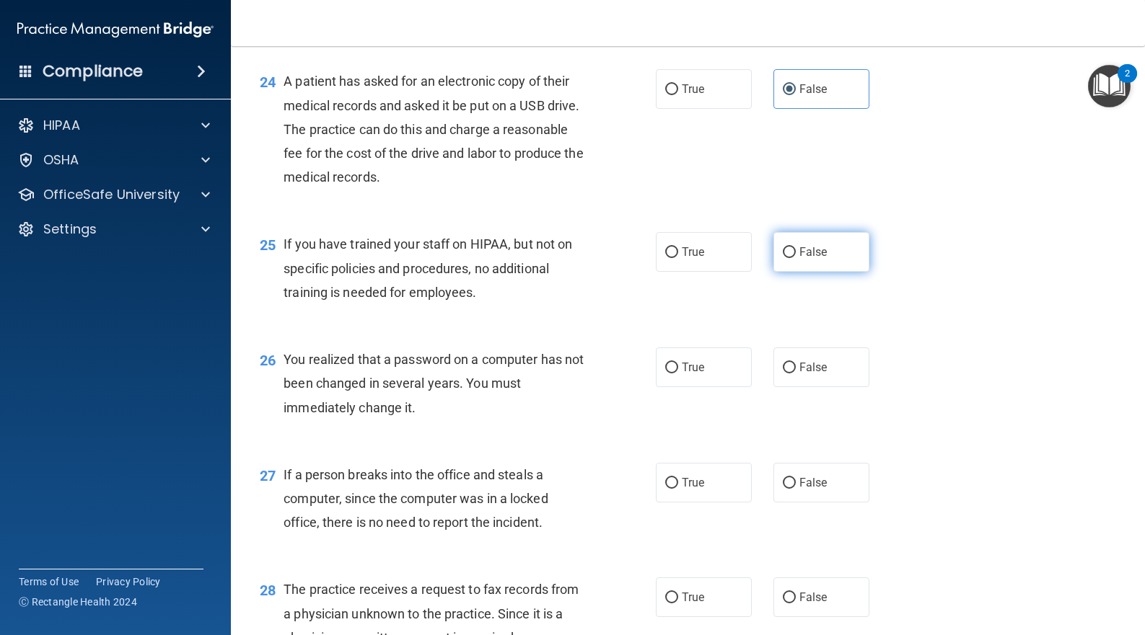
click at [785, 272] on label "False" at bounding box center [821, 252] width 96 height 40
click at [785, 258] on input "False" at bounding box center [789, 252] width 13 height 11
radio input "true"
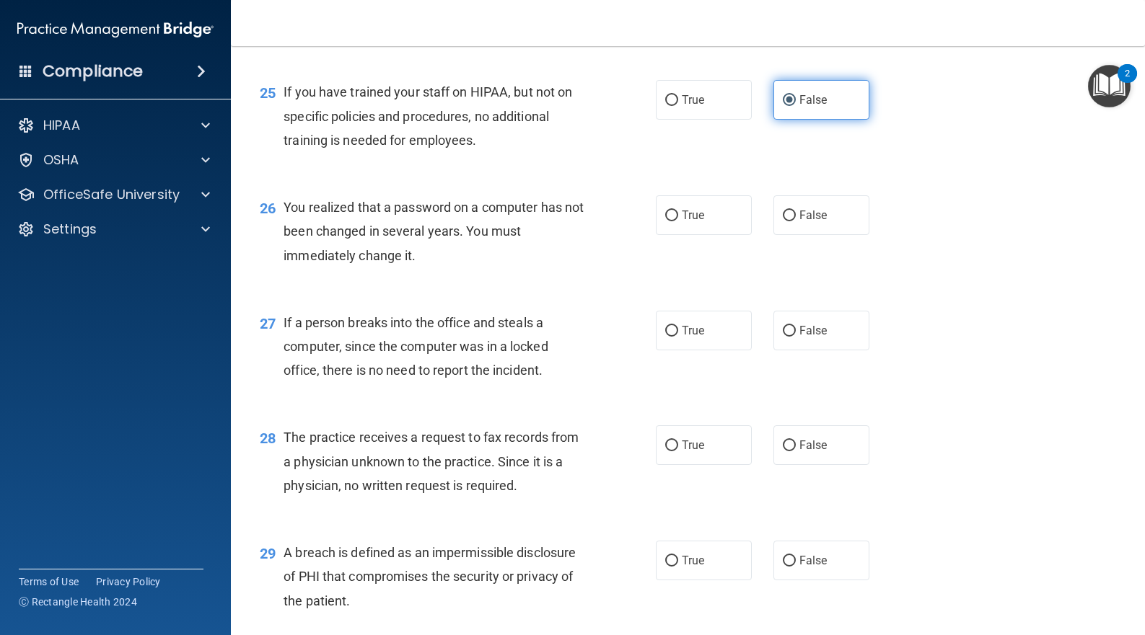
scroll to position [2981, 0]
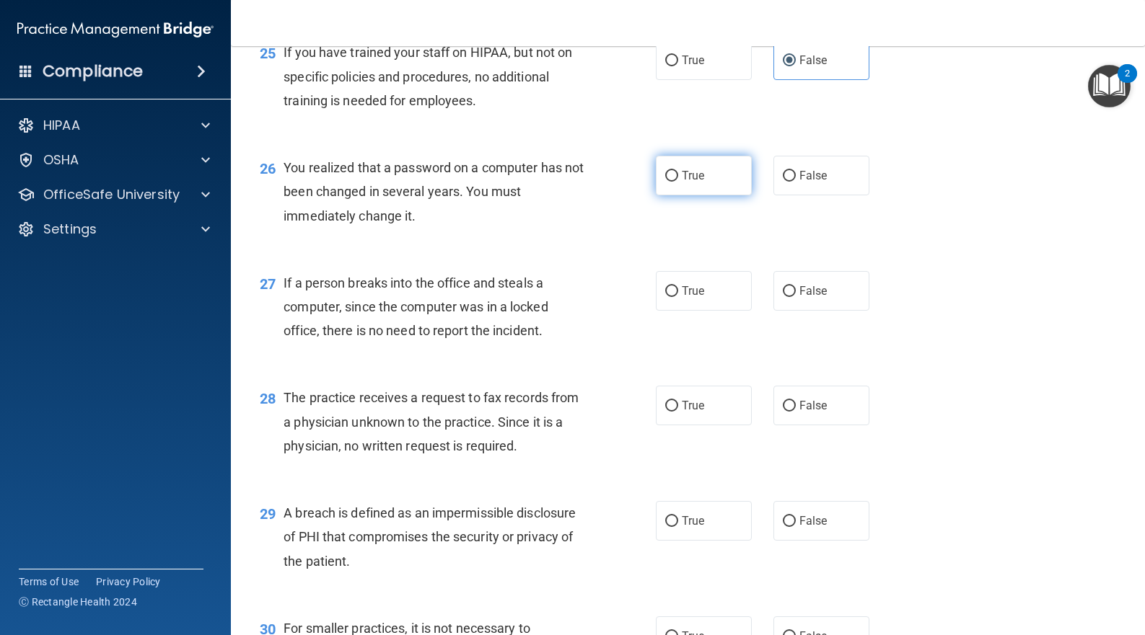
click at [719, 195] on label "True" at bounding box center [704, 176] width 96 height 40
click at [678, 182] on input "True" at bounding box center [671, 176] width 13 height 11
radio input "true"
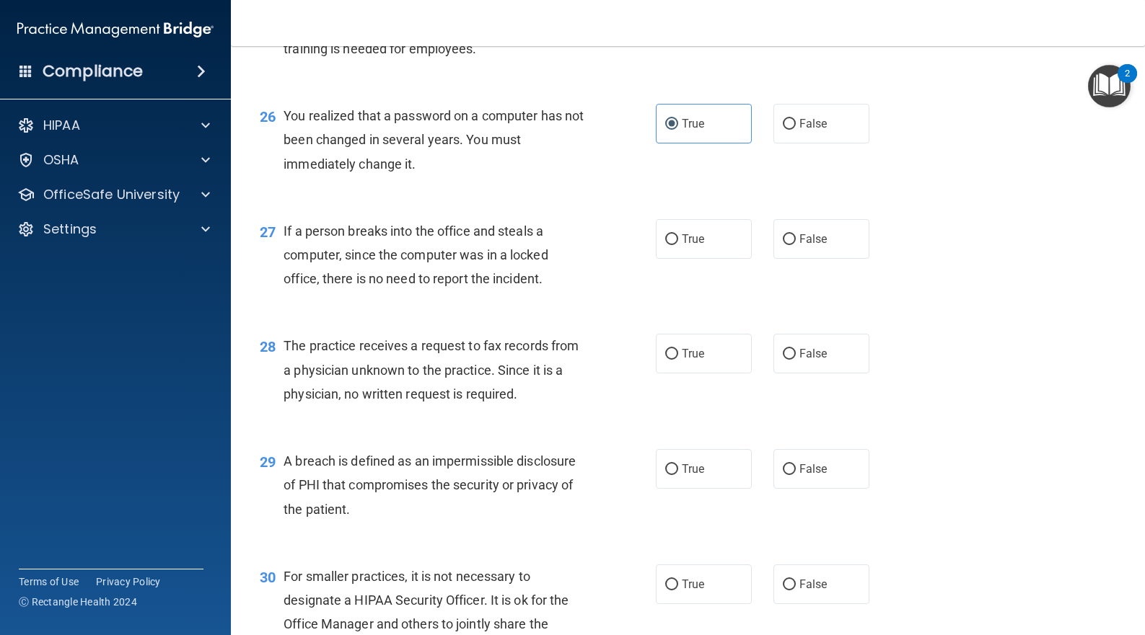
scroll to position [3078, 0]
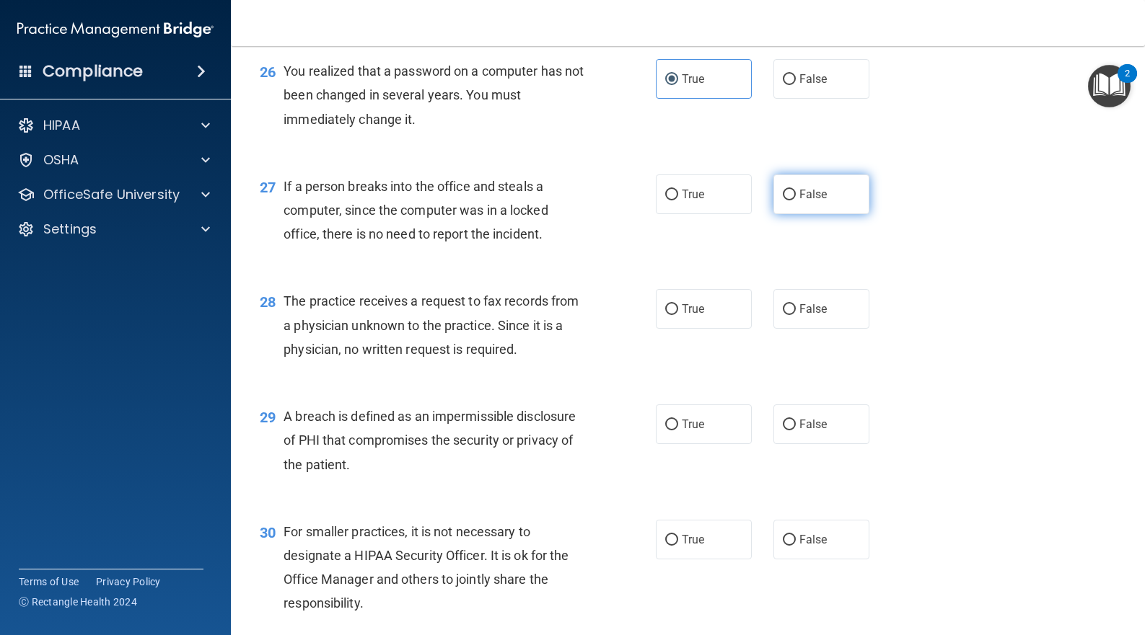
click at [782, 214] on label "False" at bounding box center [821, 195] width 96 height 40
click at [783, 201] on input "False" at bounding box center [789, 195] width 13 height 11
radio input "true"
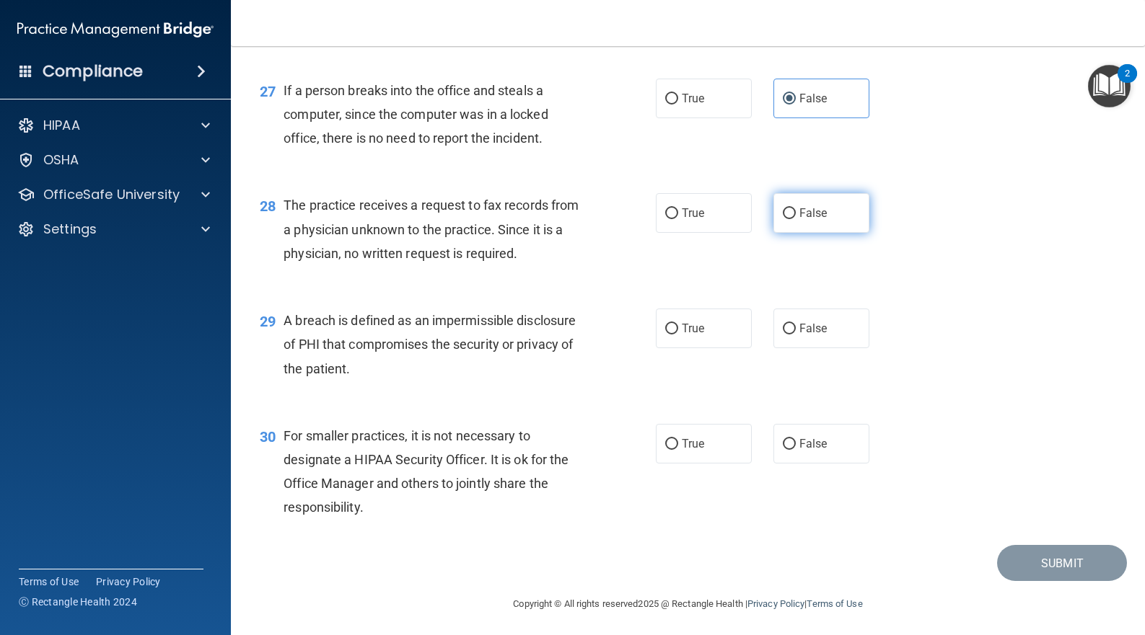
click at [788, 233] on label "False" at bounding box center [821, 213] width 96 height 40
click at [788, 219] on input "False" at bounding box center [789, 213] width 13 height 11
radio input "true"
click at [691, 335] on span "True" at bounding box center [693, 329] width 22 height 14
click at [678, 335] on input "True" at bounding box center [671, 329] width 13 height 11
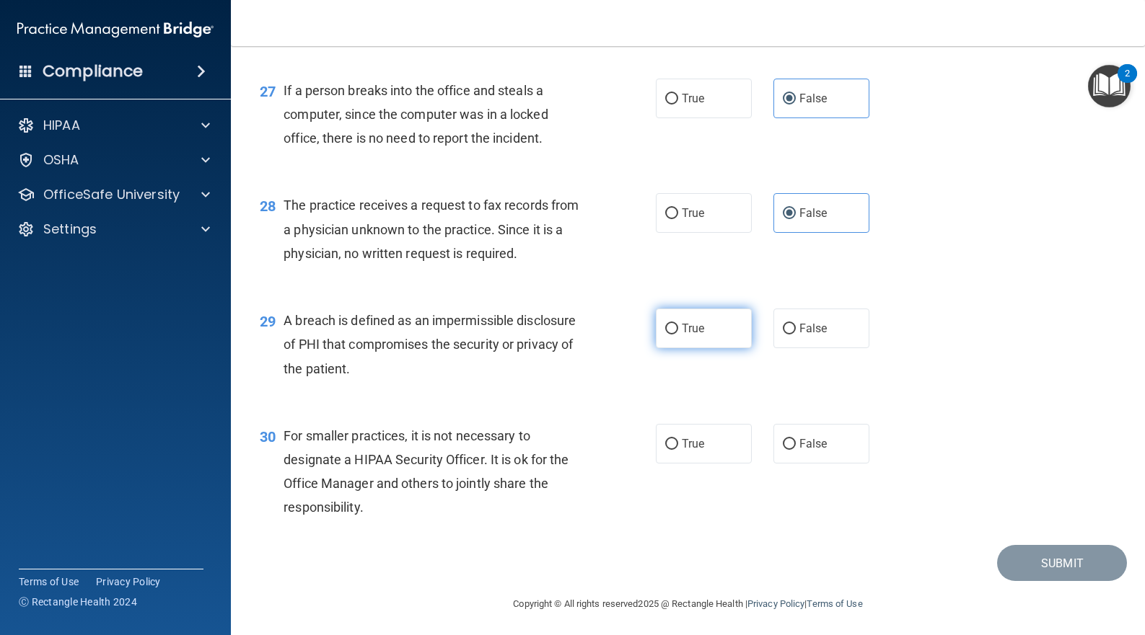
radio input "true"
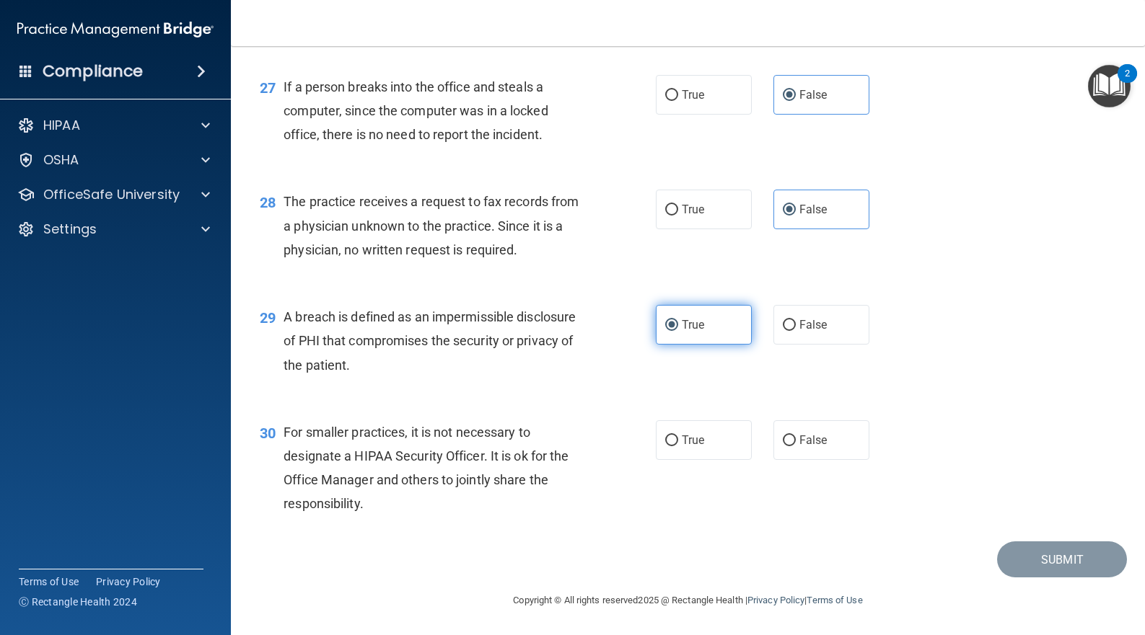
scroll to position [3225, 0]
click at [784, 436] on input "False" at bounding box center [789, 441] width 13 height 11
radio input "true"
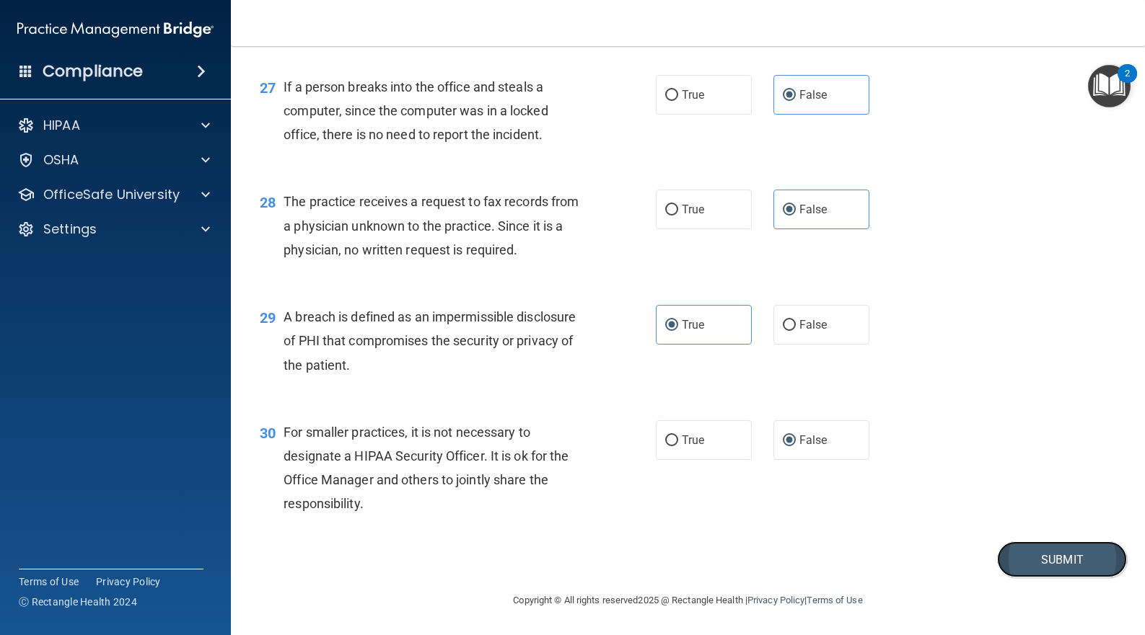
click at [1049, 568] on button "Submit" at bounding box center [1062, 560] width 130 height 37
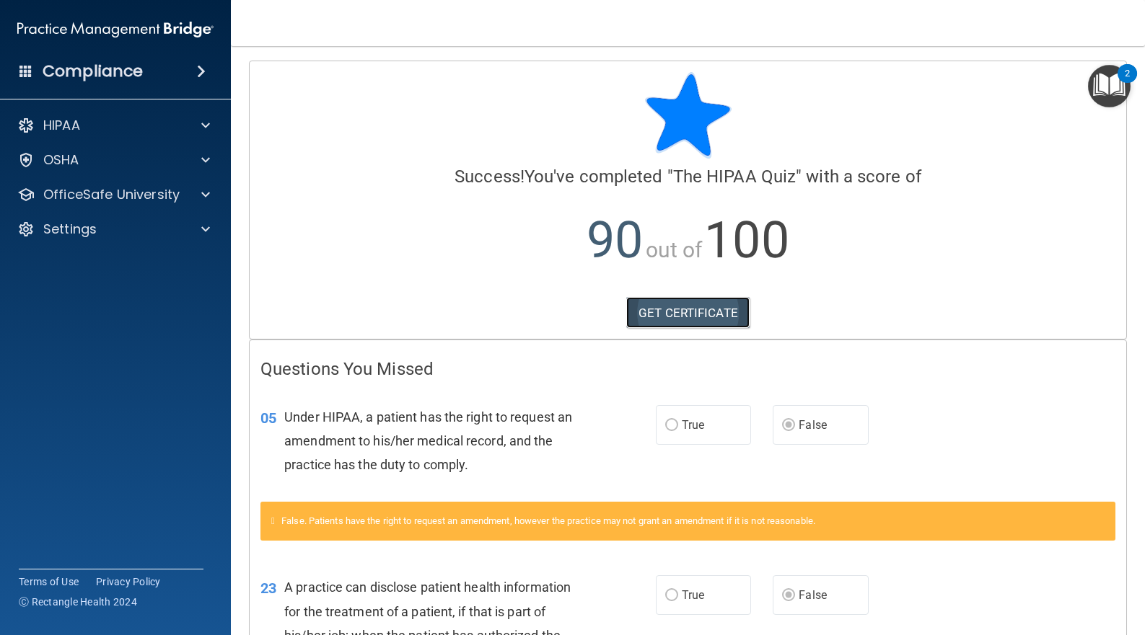
click at [671, 313] on link "GET CERTIFICATE" at bounding box center [687, 313] width 123 height 32
click at [197, 194] on div at bounding box center [203, 194] width 36 height 17
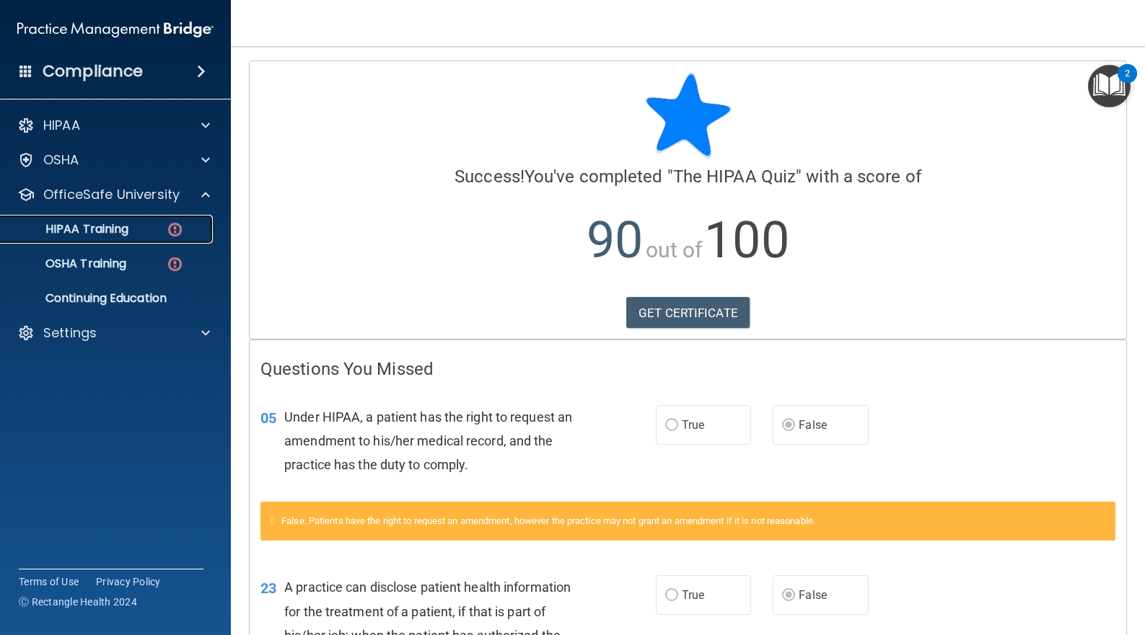
click at [124, 235] on p "HIPAA Training" at bounding box center [68, 229] width 119 height 14
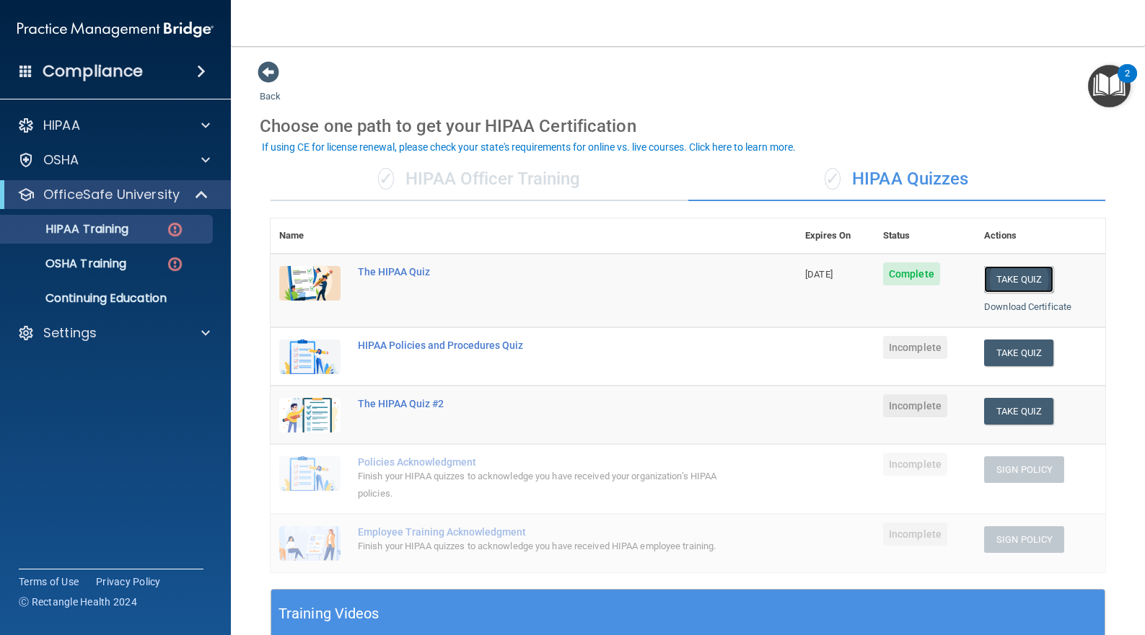
click at [1012, 273] on button "Take Quiz" at bounding box center [1018, 279] width 69 height 27
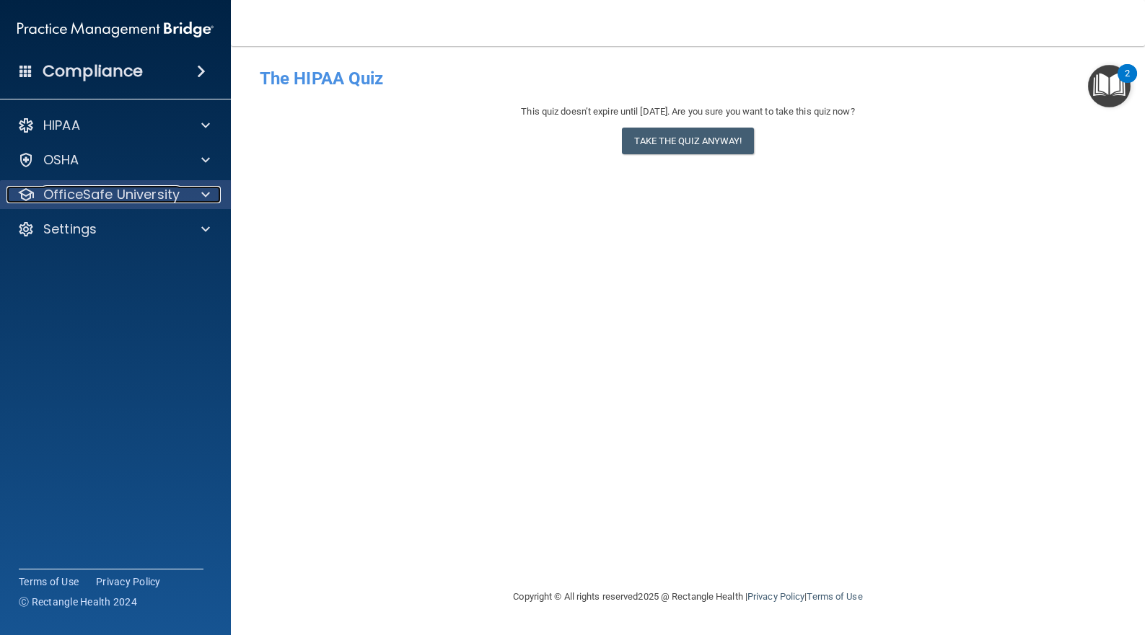
click at [195, 191] on div at bounding box center [203, 194] width 36 height 17
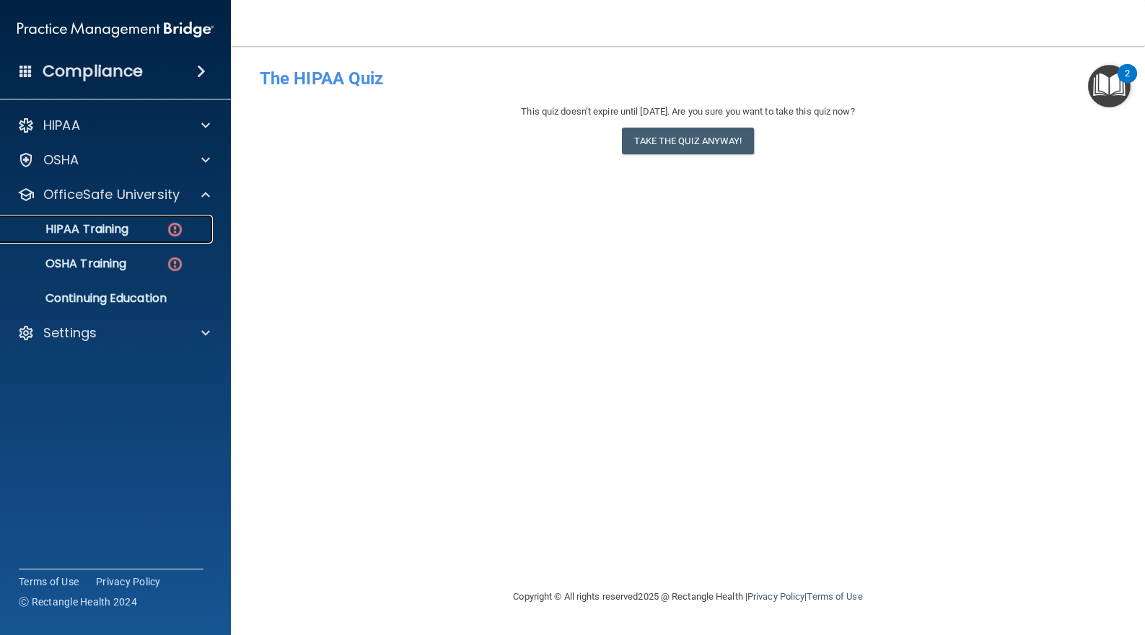
click at [176, 224] on img at bounding box center [175, 230] width 18 height 18
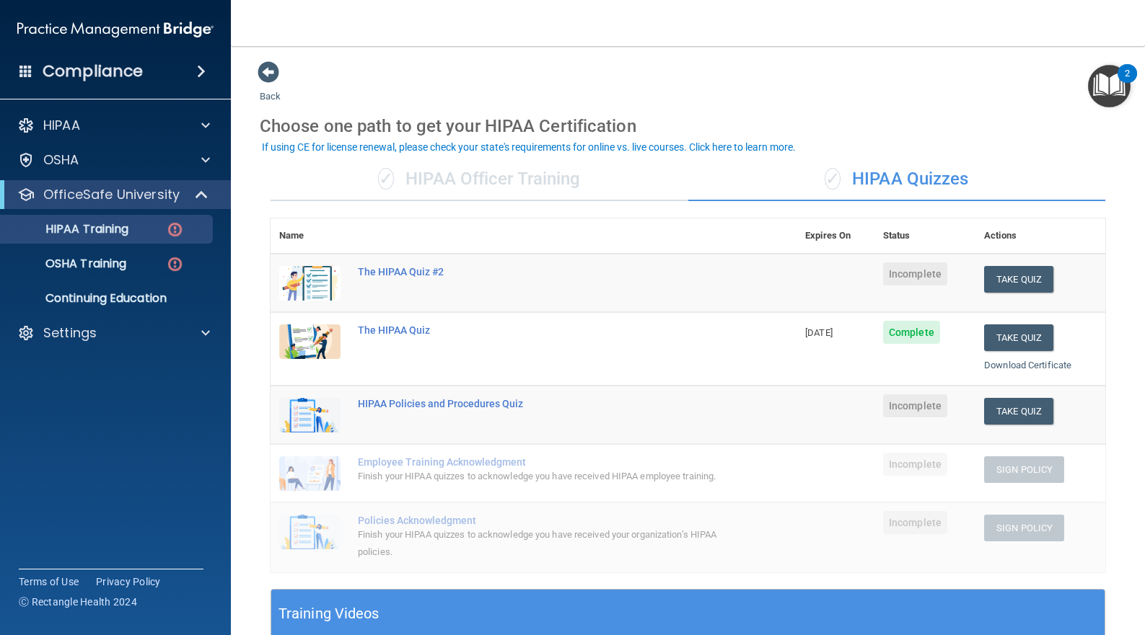
click at [525, 180] on div "✓ HIPAA Officer Training" at bounding box center [479, 179] width 418 height 43
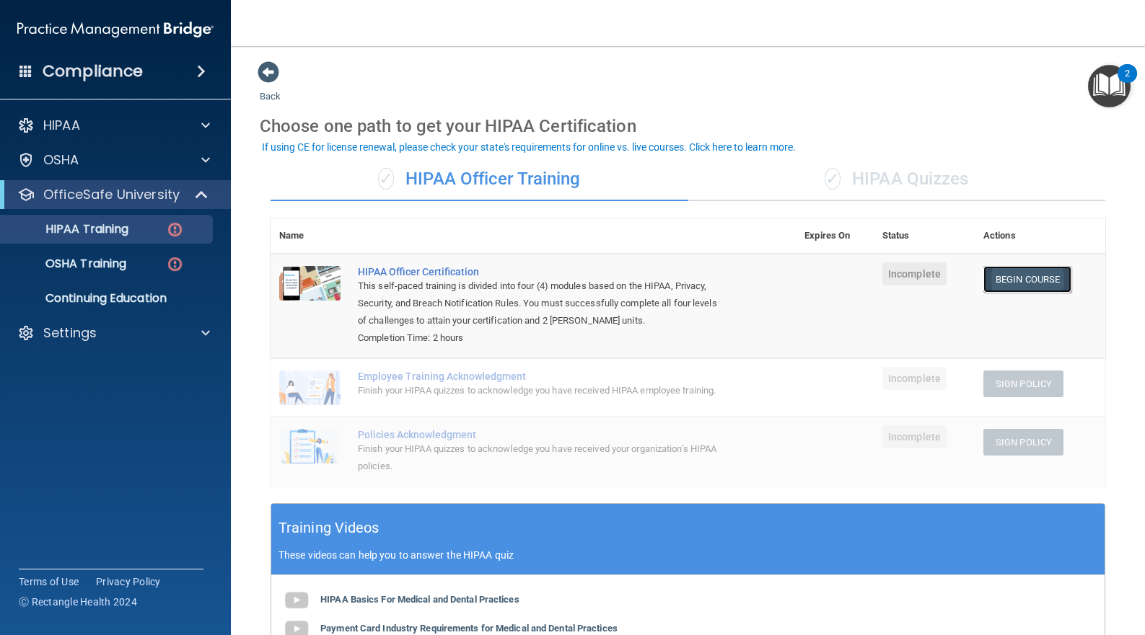
click at [1010, 280] on link "Begin Course" at bounding box center [1027, 279] width 88 height 27
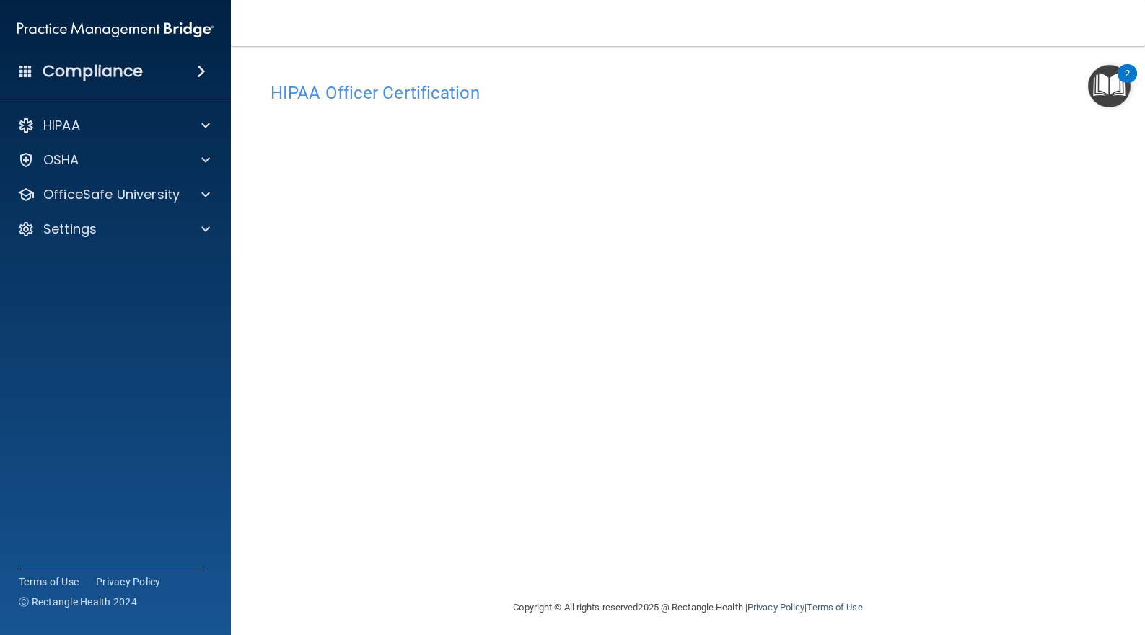
scroll to position [7, 0]
click at [398, 50] on main "HIPAA Officer Certification This course doesn’t expire until . Are you sure you…" at bounding box center [688, 340] width 914 height 589
